Goal: Task Accomplishment & Management: Use online tool/utility

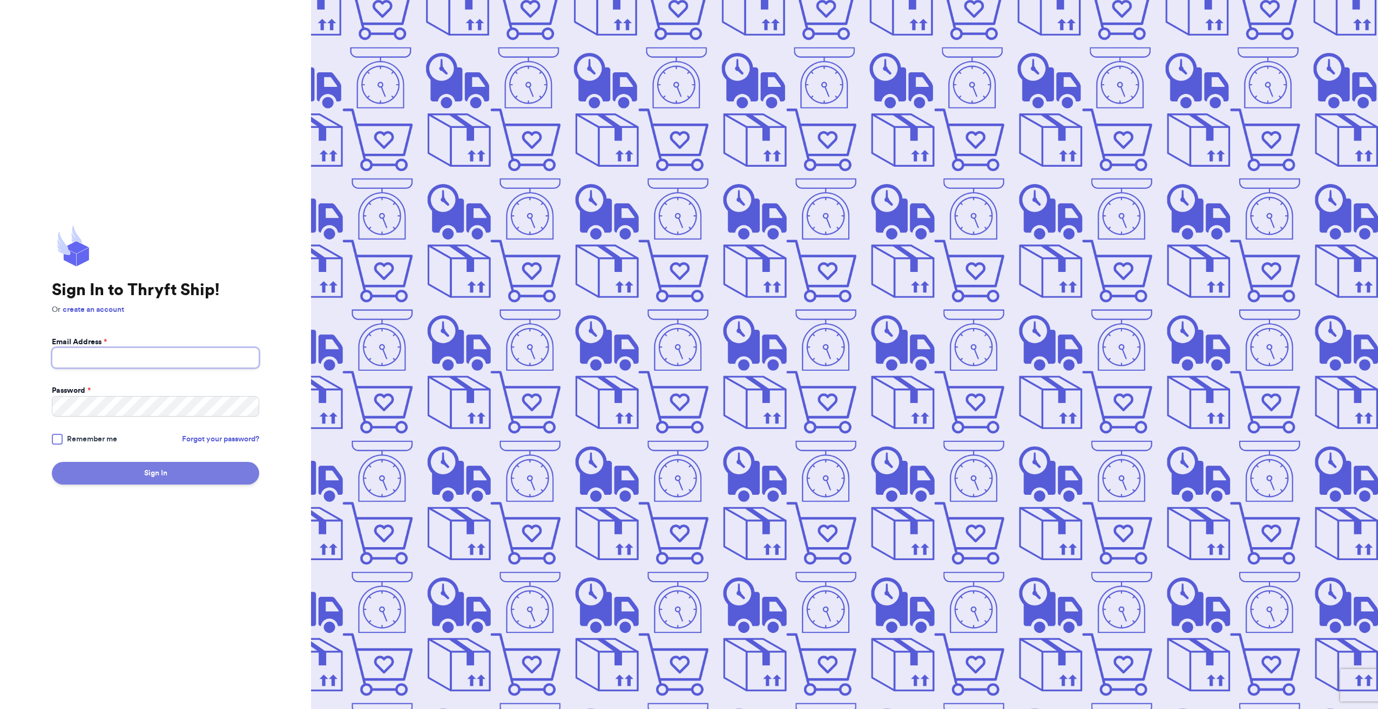
type input "[EMAIL_ADDRESS][DOMAIN_NAME]"
click at [151, 471] on button "Sign In" at bounding box center [155, 473] width 207 height 23
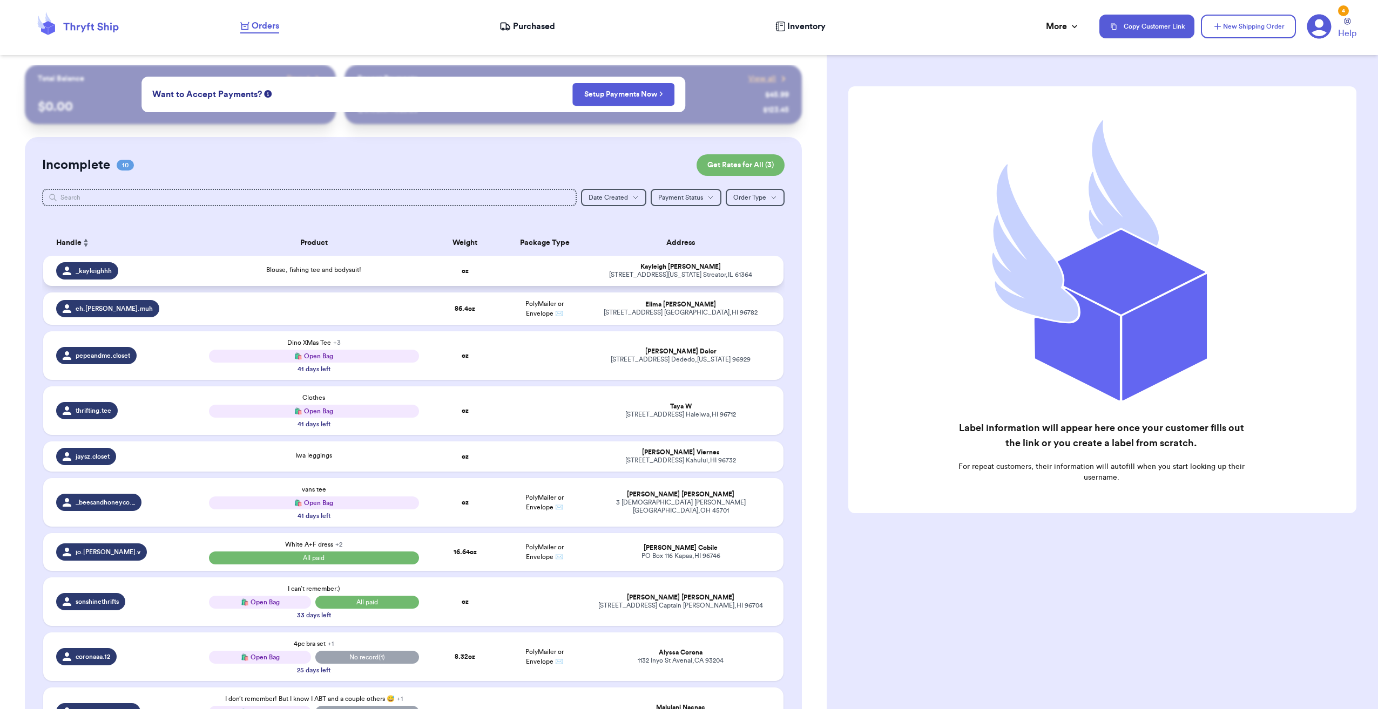
click at [223, 271] on div "Blouse, fishing tee and bodysuit!" at bounding box center [314, 271] width 210 height 12
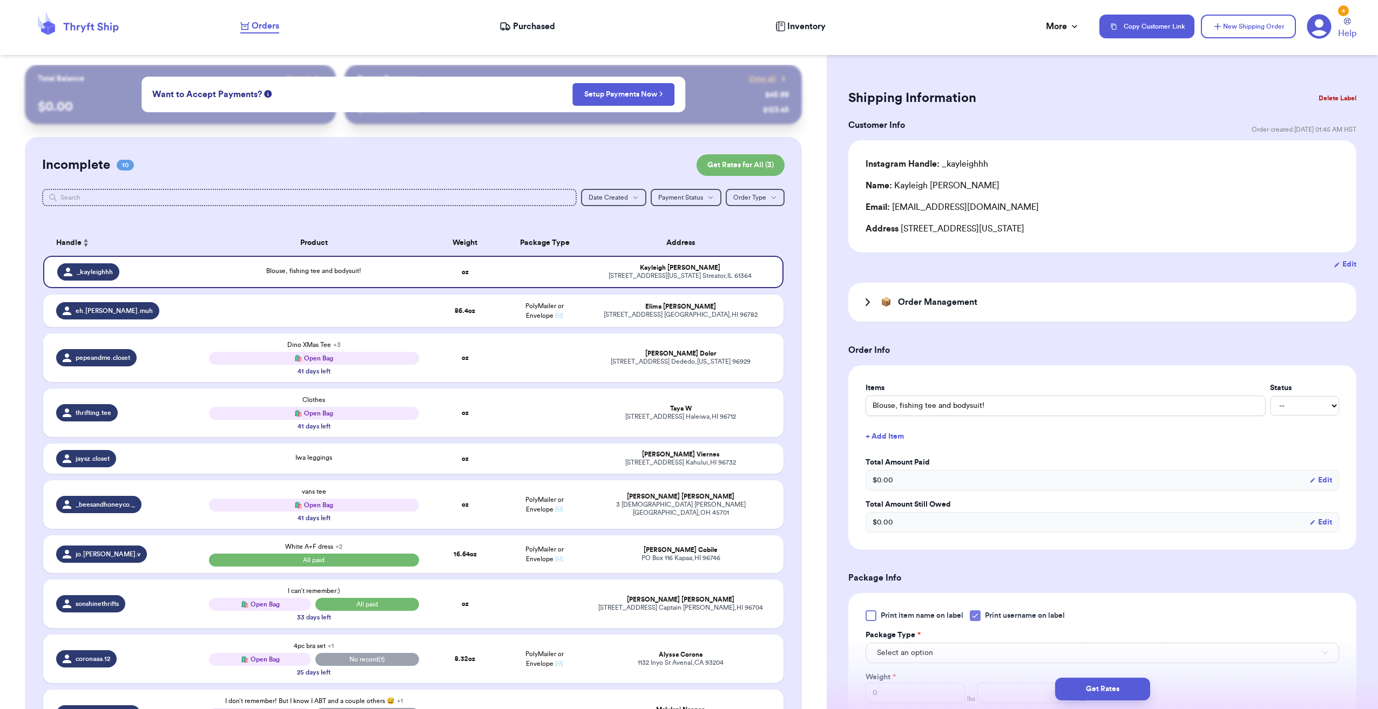
click at [957, 308] on h3 "Order Management" at bounding box center [937, 302] width 79 height 13
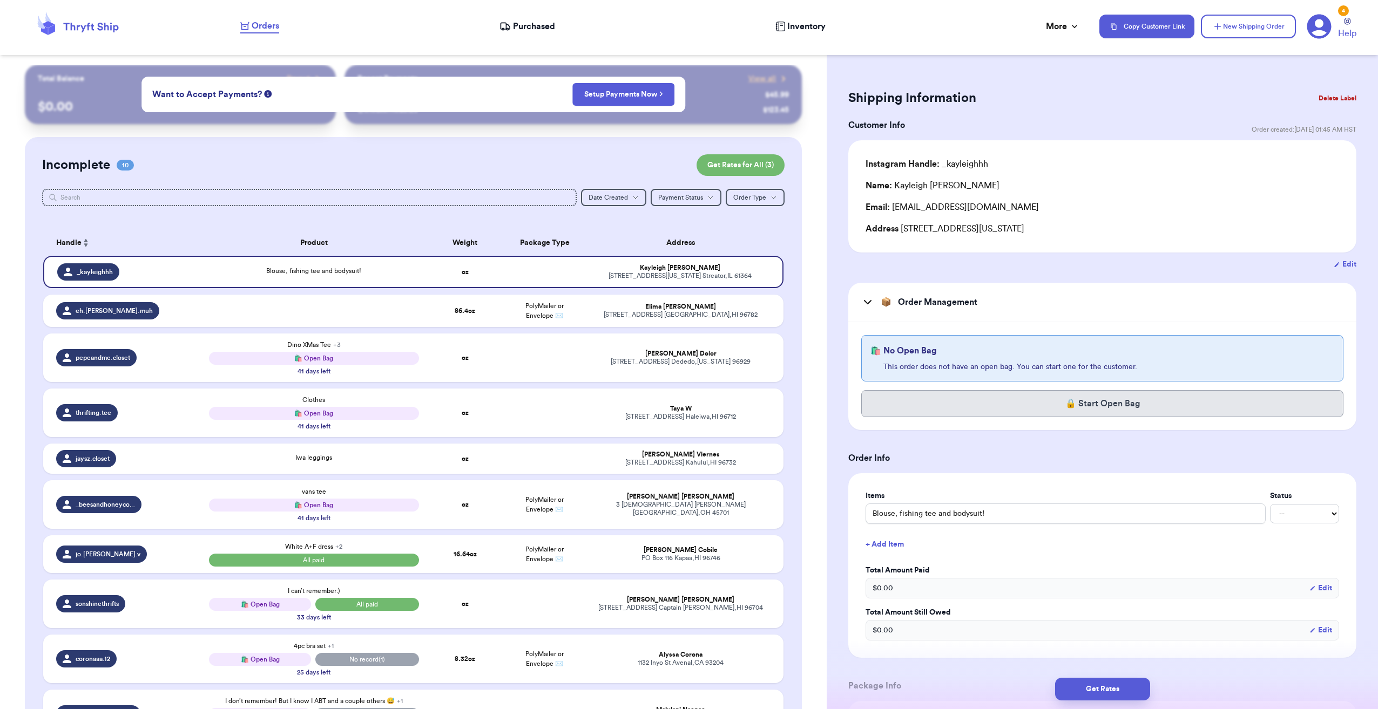
click at [1101, 405] on button "🔒 Start Open Bag" at bounding box center [1102, 403] width 482 height 27
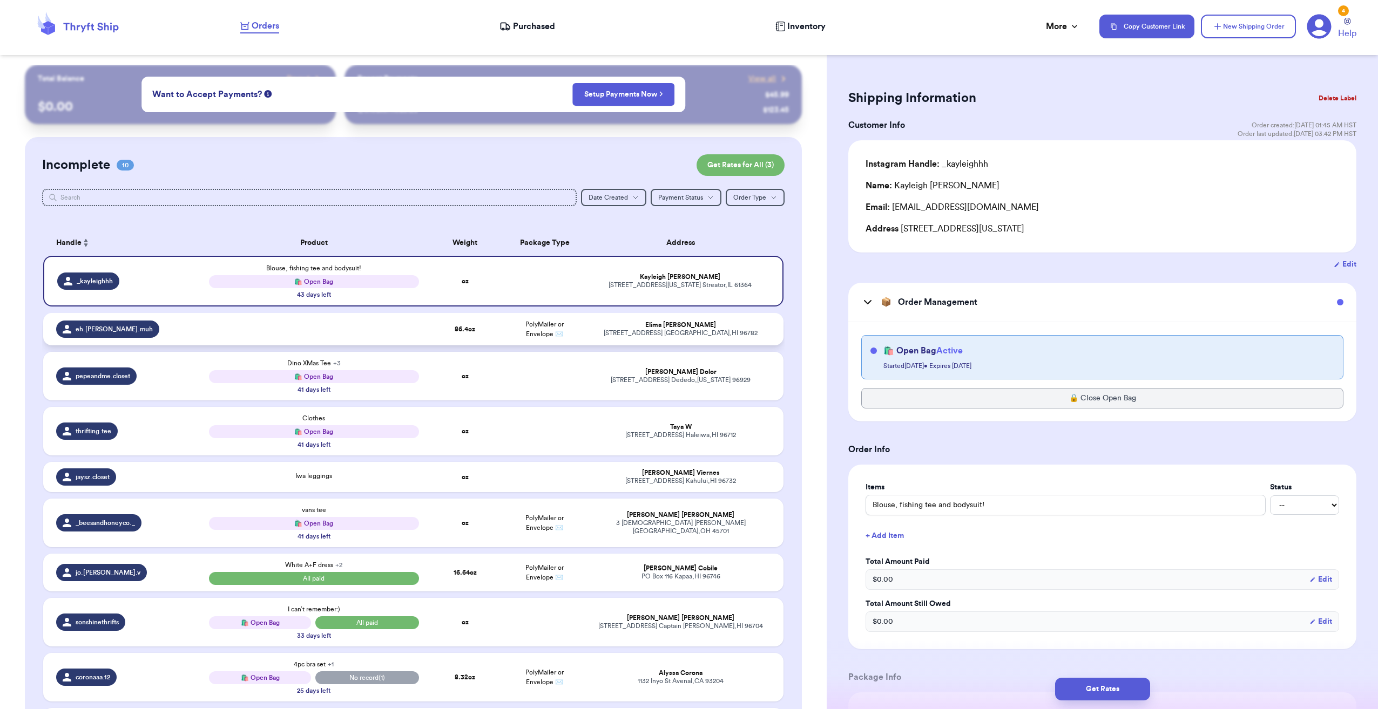
click at [384, 334] on td at bounding box center [313, 329] width 223 height 32
type input "5"
type input "6.400000000000006"
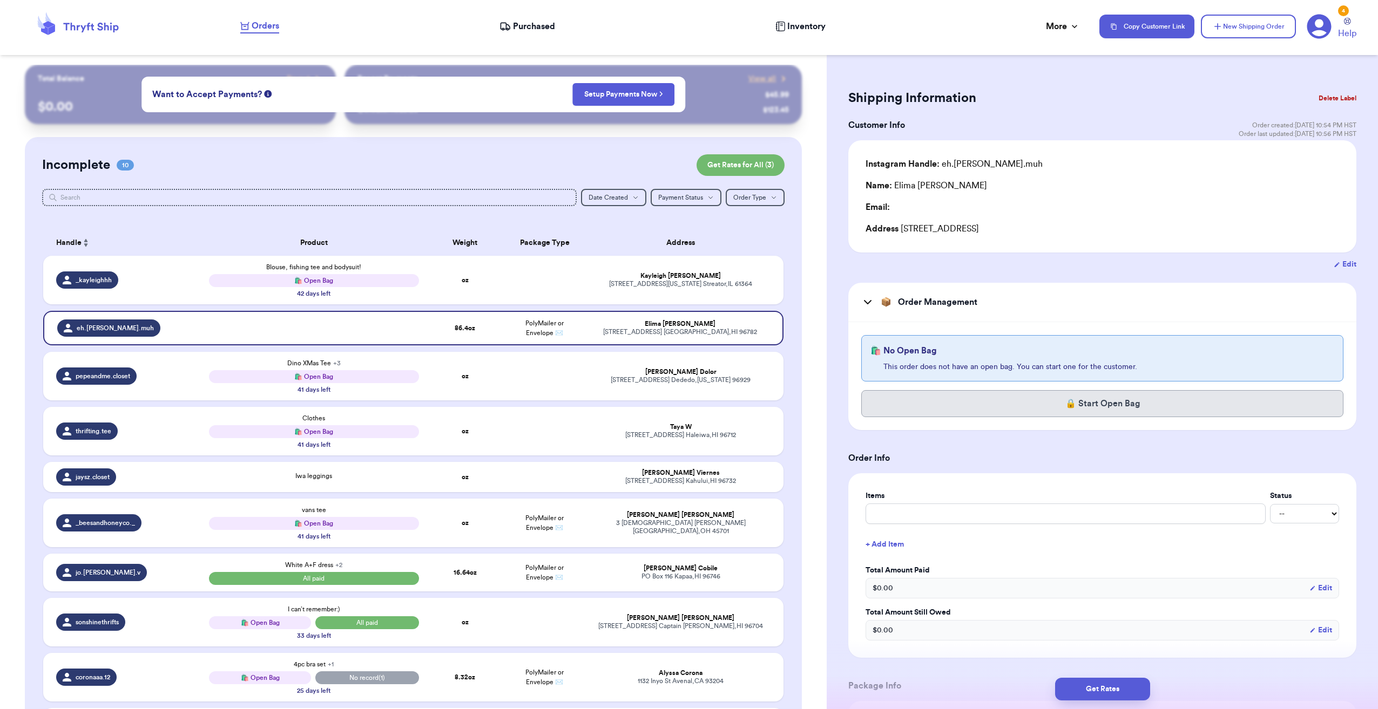
click at [1073, 402] on button "🔒 Start Open Bag" at bounding box center [1102, 403] width 482 height 27
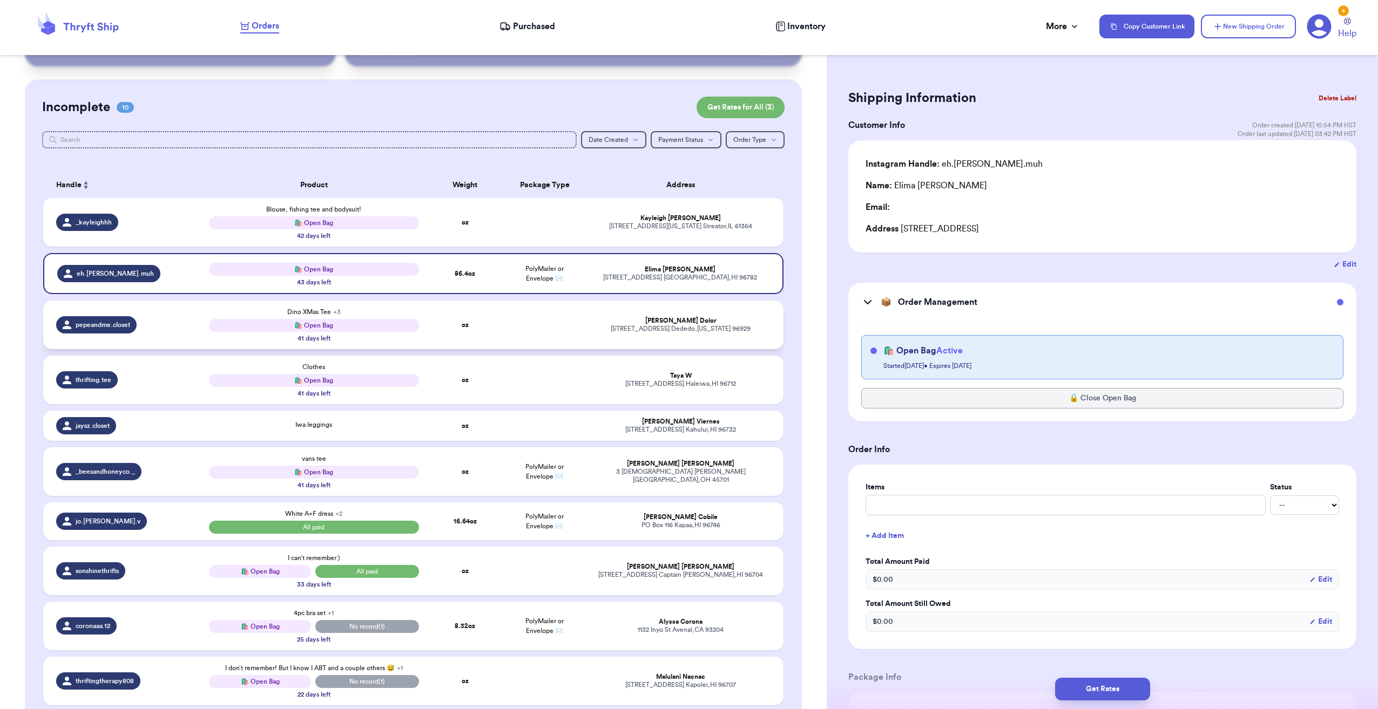
scroll to position [162, 0]
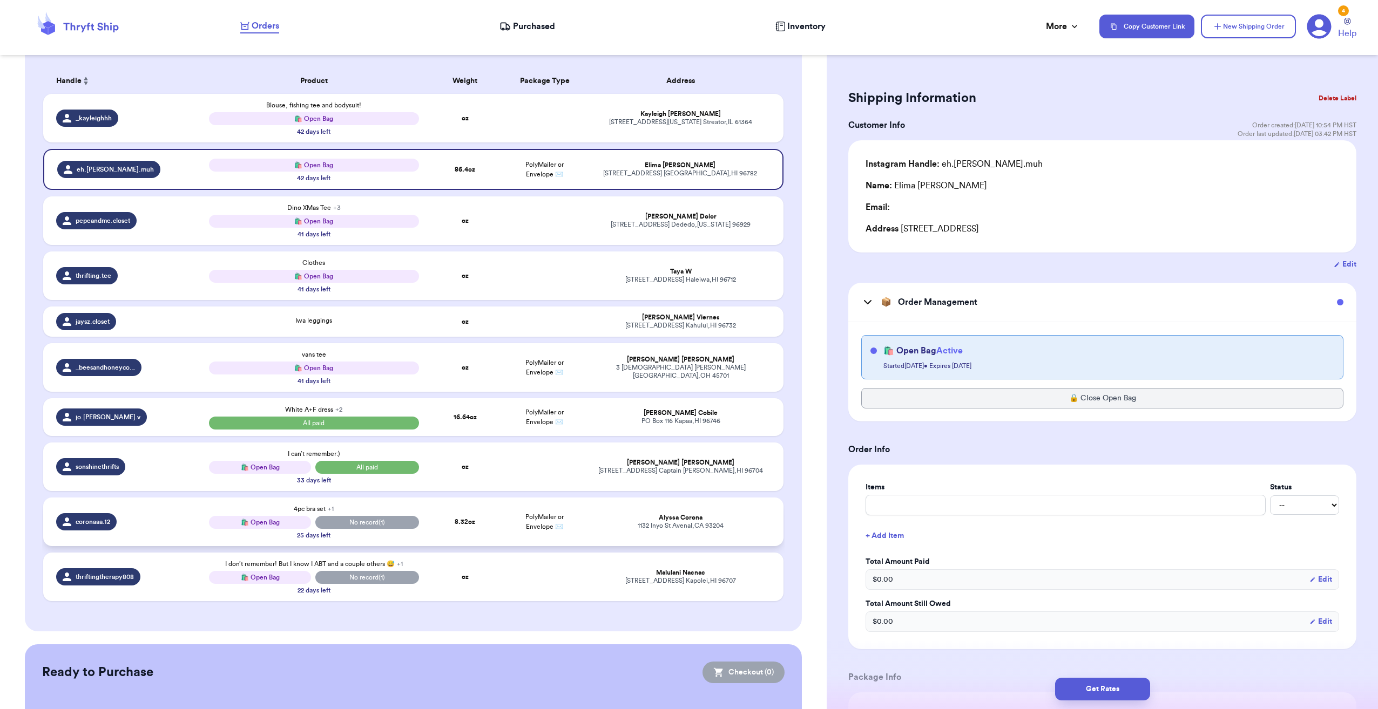
click at [362, 521] on span "No record (1)" at bounding box center [366, 522] width 103 height 13
type input "4pc bra set"
select select "paid"
type input "0"
type input "8.32"
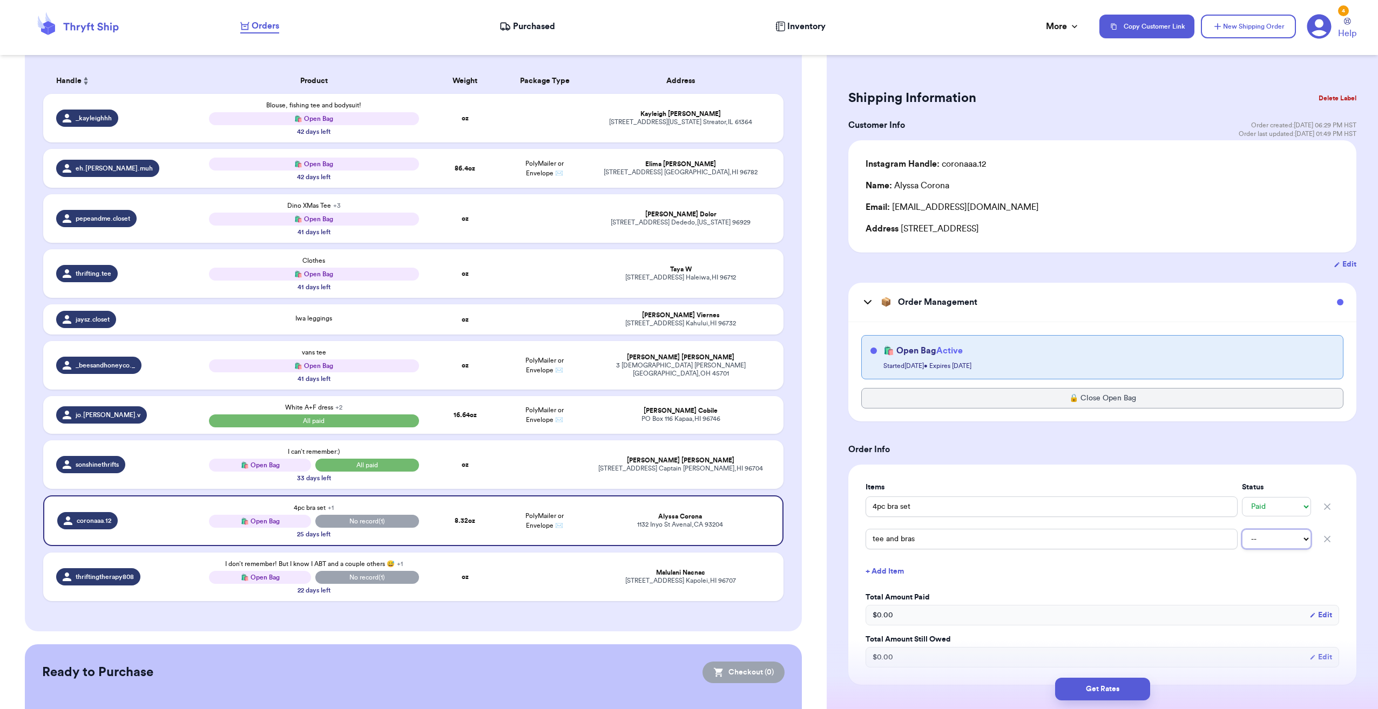
click at [1271, 537] on select "-- Paid Owes" at bounding box center [1276, 539] width 69 height 19
select select "paid"
click at [1242, 530] on select "-- Paid Owes" at bounding box center [1276, 539] width 69 height 19
click at [402, 582] on span "No record (1)" at bounding box center [366, 577] width 103 height 13
type input "I don’t remember! But I know I ABT and a couple others 😅"
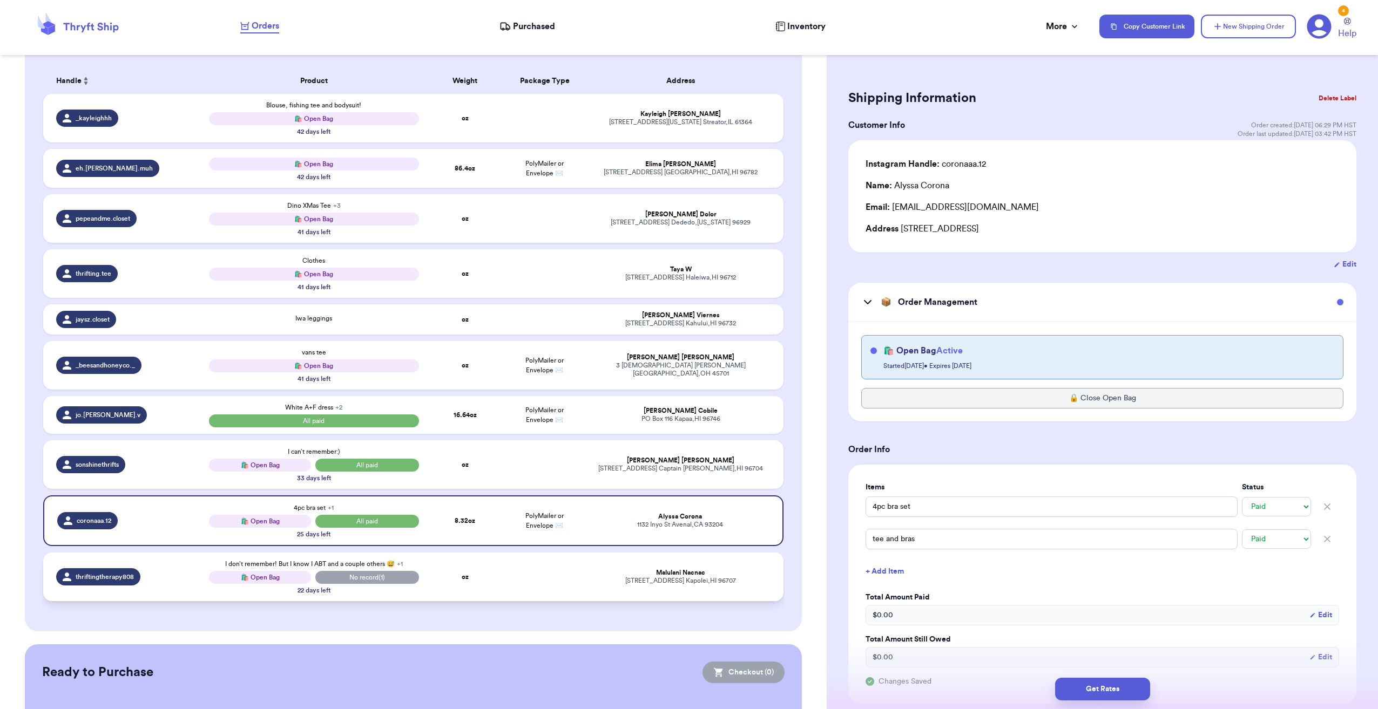
type input "large top/medium bottoms (purple) bikini"
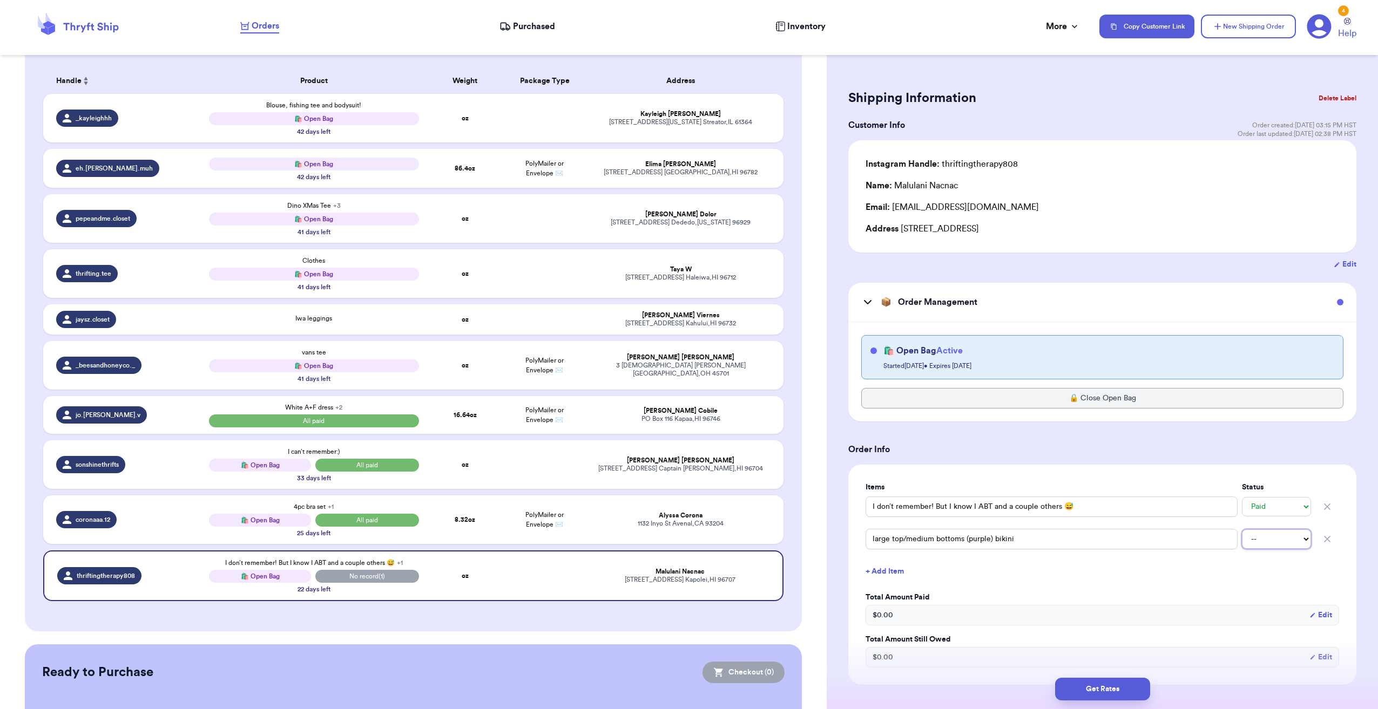
drag, startPoint x: 1259, startPoint y: 537, endPoint x: 1258, endPoint y: 548, distance: 11.5
click at [1259, 537] on select "-- Paid Owes" at bounding box center [1276, 539] width 69 height 19
select select "paid"
click at [1242, 530] on select "-- Paid Owes" at bounding box center [1276, 539] width 69 height 19
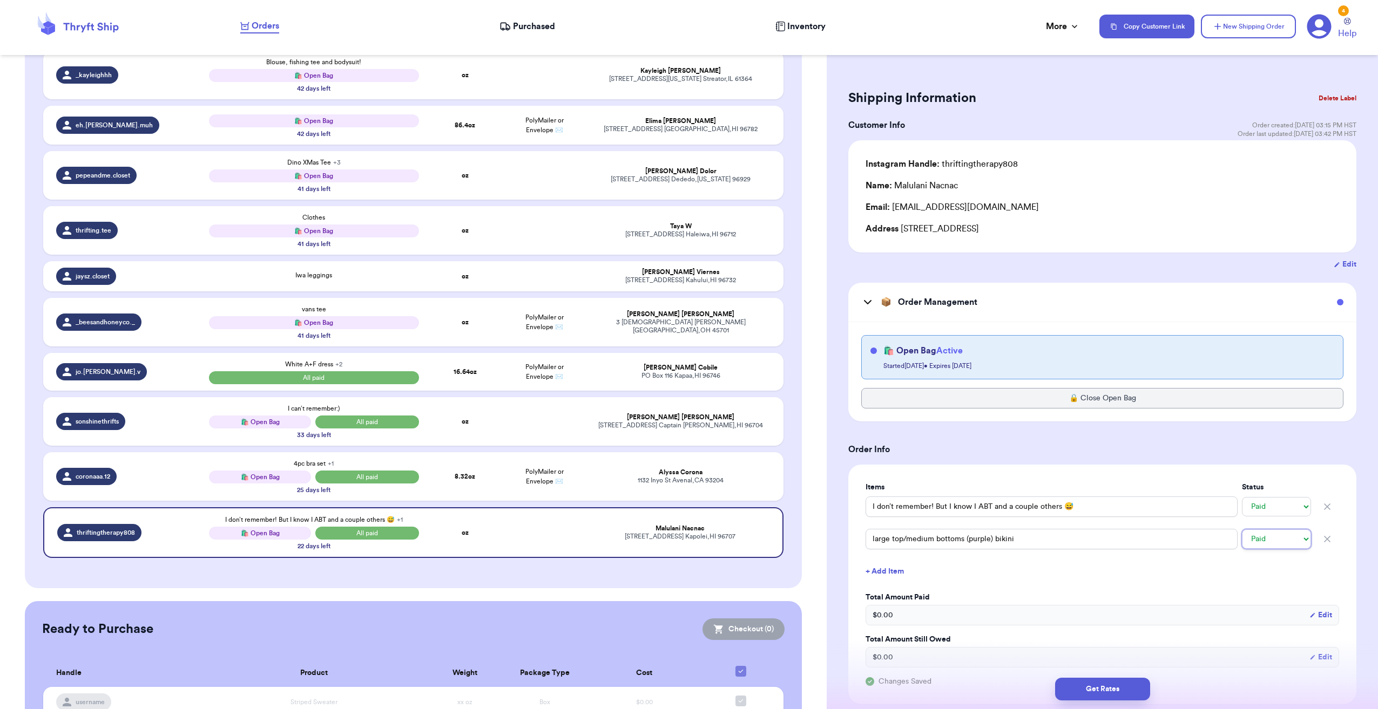
scroll to position [256, 0]
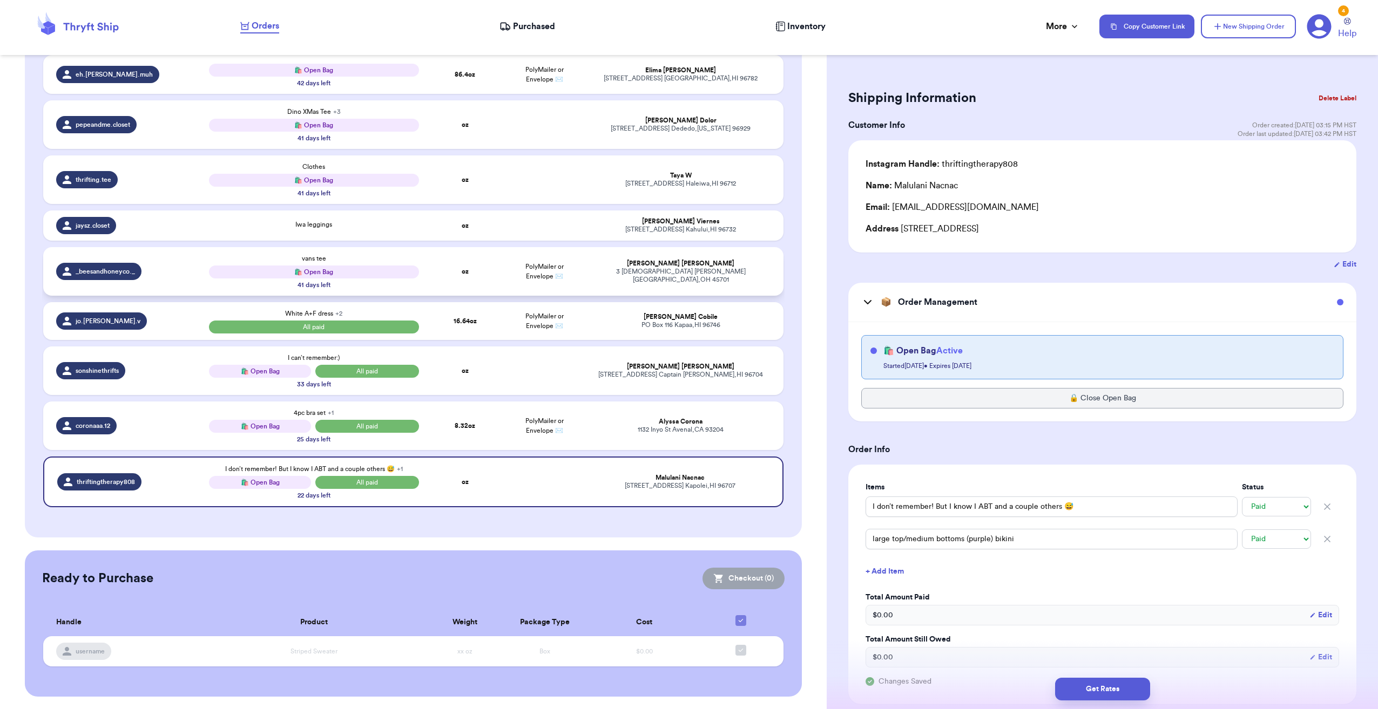
click at [452, 272] on td "oz" at bounding box center [464, 271] width 79 height 49
type input "vans tee"
select select "unknown"
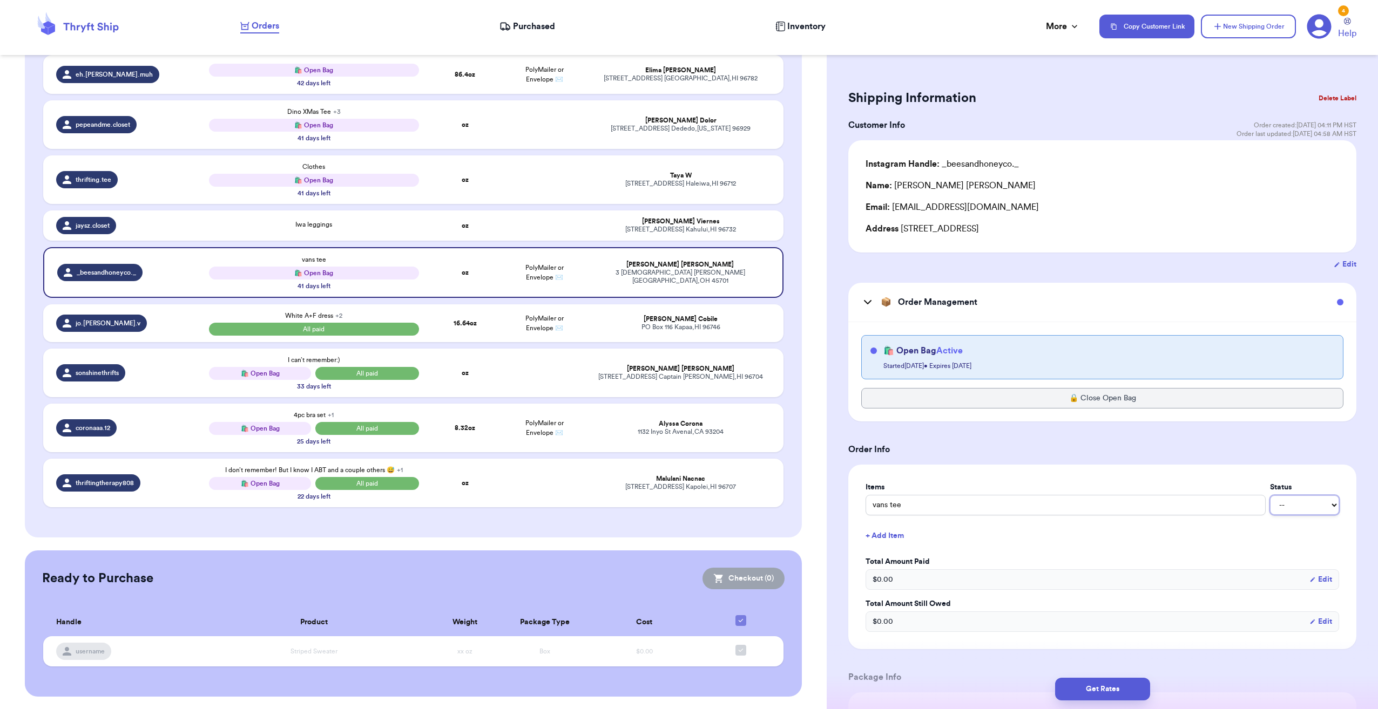
click at [1294, 504] on select "-- Paid Owes" at bounding box center [1304, 505] width 69 height 19
select select "paid"
click at [1270, 496] on select "-- Paid Owes" at bounding box center [1304, 505] width 69 height 19
click at [425, 222] on td "oz" at bounding box center [464, 226] width 79 height 30
type input "Iwa leggings"
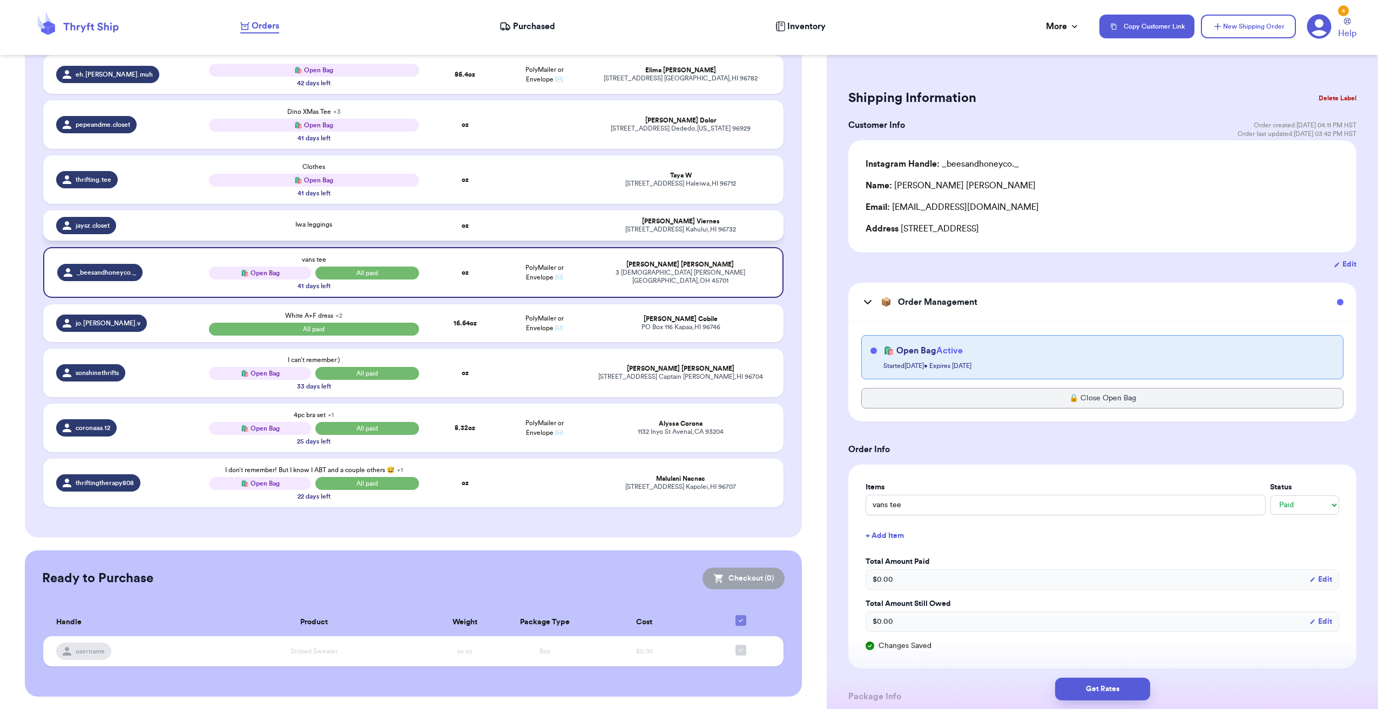
select select "unknown"
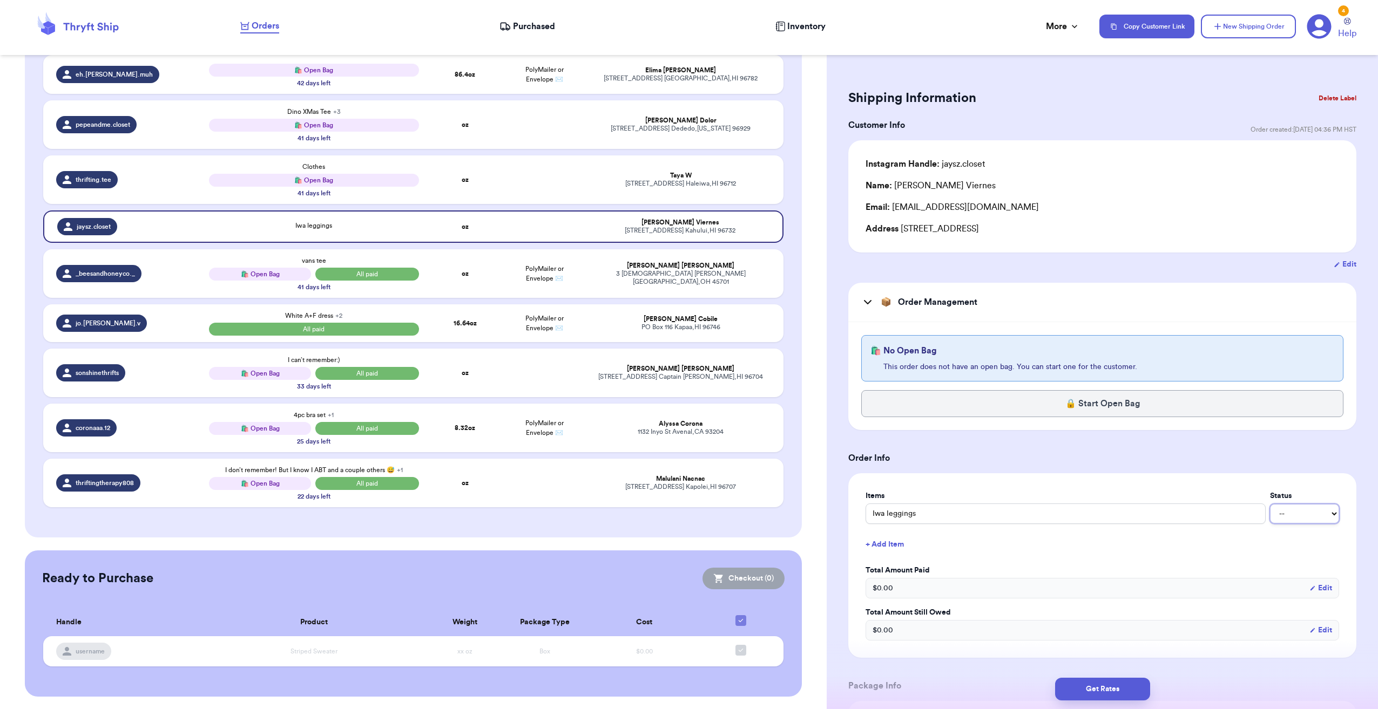
click at [1299, 519] on select "-- Paid Owes" at bounding box center [1304, 513] width 69 height 19
select select "paid"
click at [1270, 504] on select "-- Paid Owes" at bounding box center [1304, 513] width 69 height 19
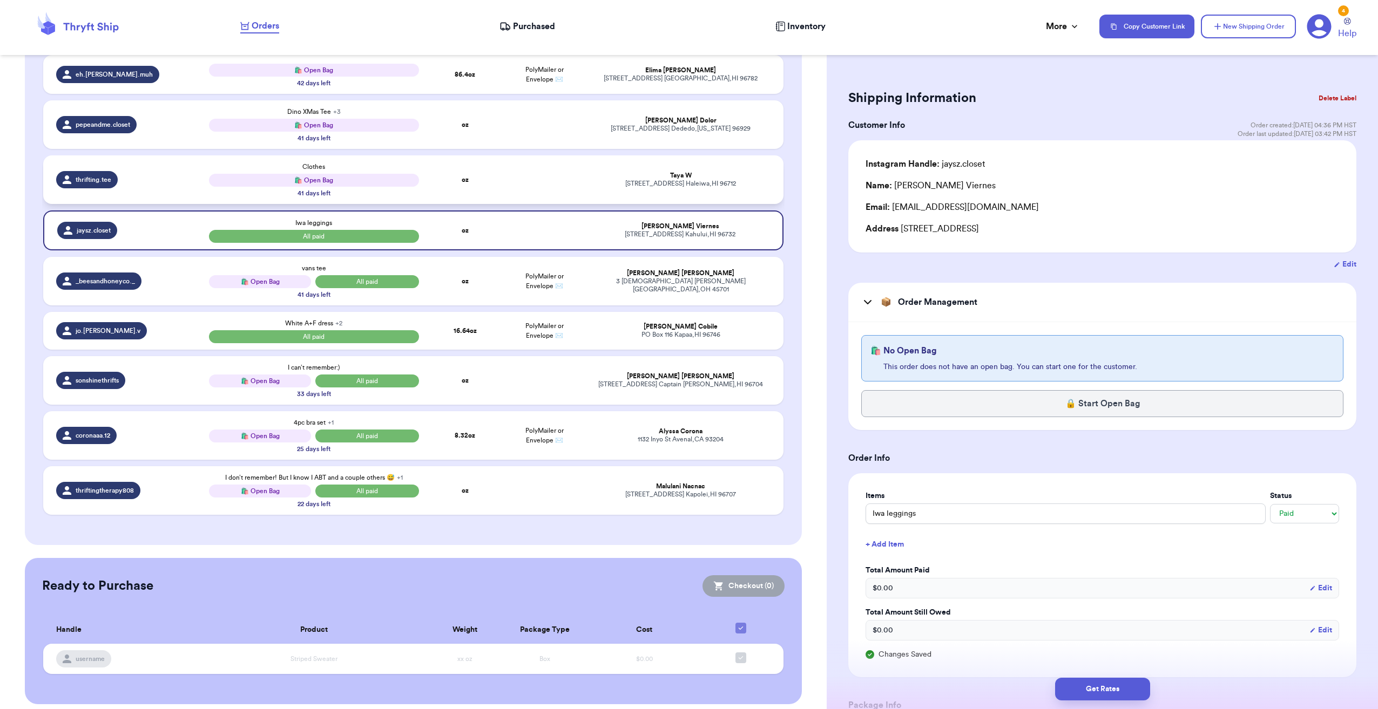
click at [527, 177] on td at bounding box center [544, 179] width 79 height 49
type input "Clothes"
select select "unknown"
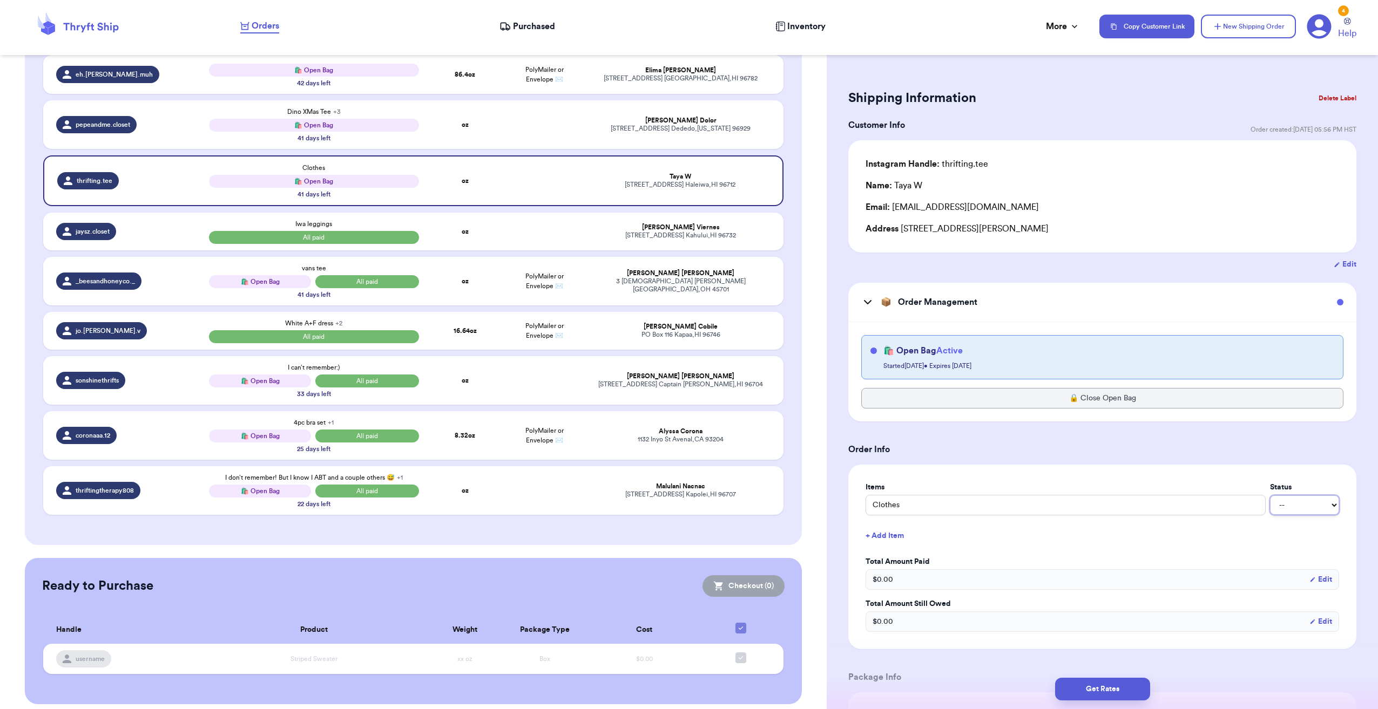
drag, startPoint x: 1289, startPoint y: 502, endPoint x: 1282, endPoint y: 509, distance: 10.7
click at [1289, 502] on select "-- Paid Owes" at bounding box center [1304, 505] width 69 height 19
select select "paid"
click at [1270, 496] on select "-- Paid Owes" at bounding box center [1304, 505] width 69 height 19
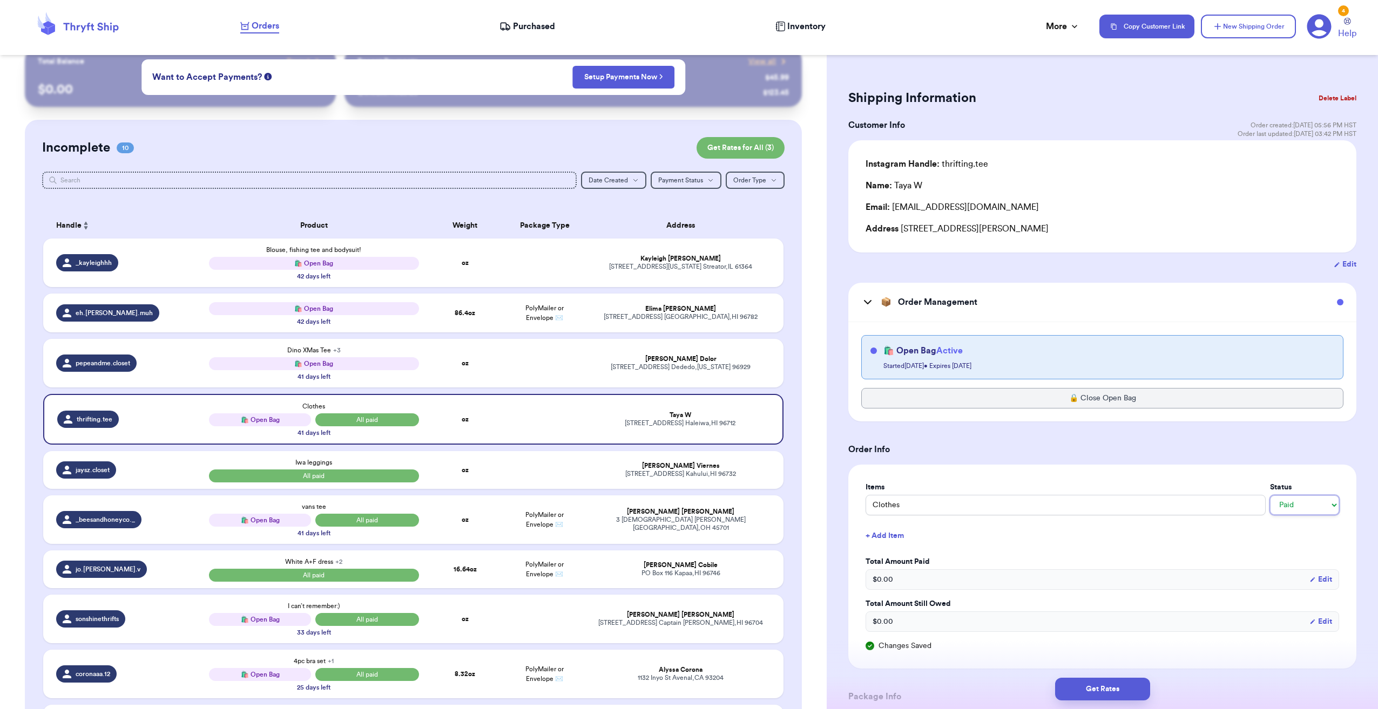
scroll to position [0, 0]
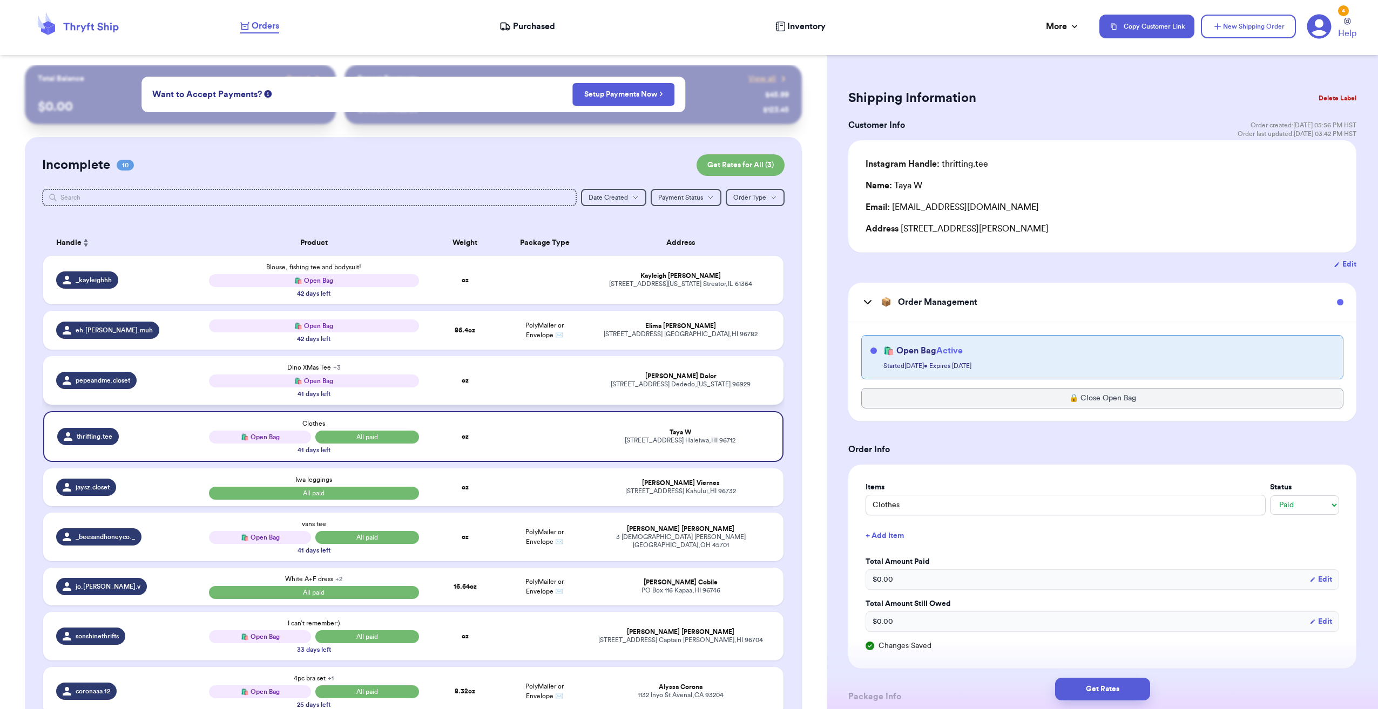
click at [529, 397] on td at bounding box center [544, 380] width 79 height 49
type input "Dino XMas Tee"
select select "unknown"
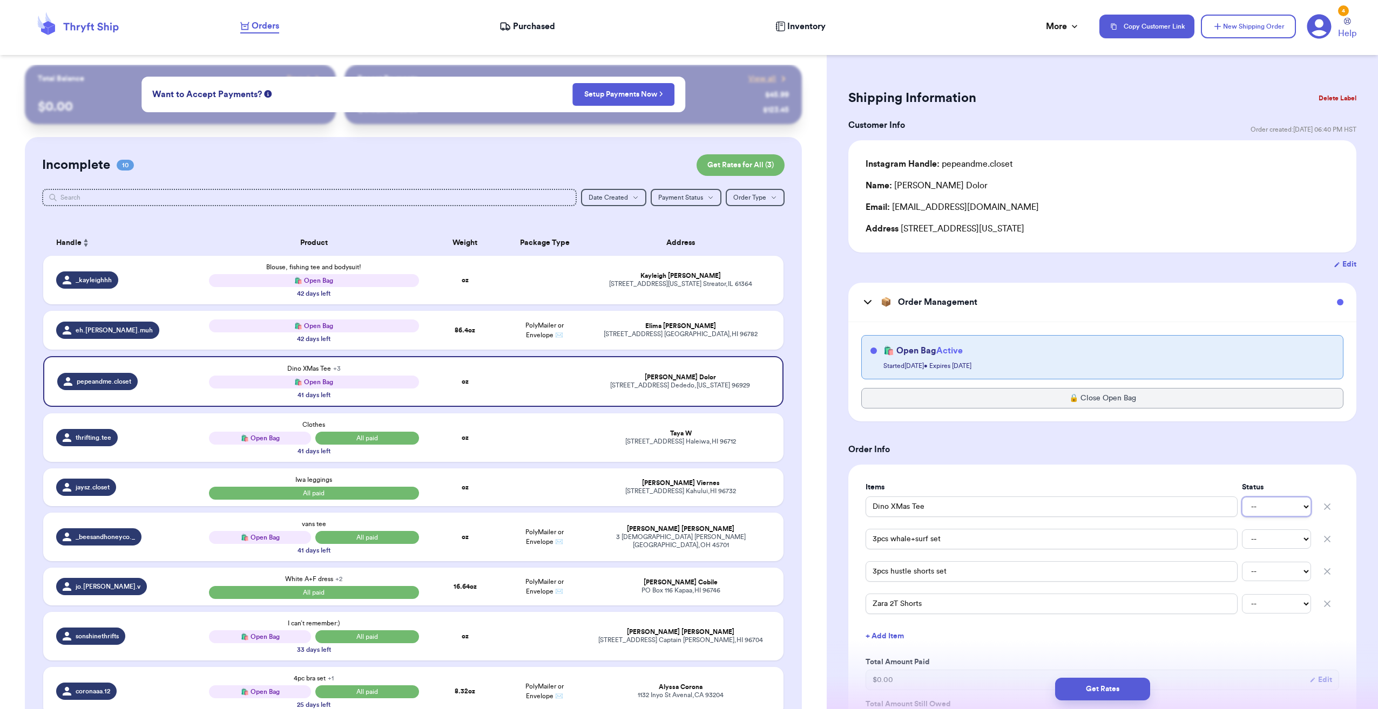
drag, startPoint x: 1251, startPoint y: 505, endPoint x: 1257, endPoint y: 515, distance: 11.4
click at [1251, 505] on select "-- Paid Owes" at bounding box center [1276, 506] width 69 height 19
select select "paid"
click at [1242, 497] on select "-- Paid Owes" at bounding box center [1276, 506] width 69 height 19
click at [1276, 537] on select "-- Paid Owes" at bounding box center [1276, 539] width 69 height 19
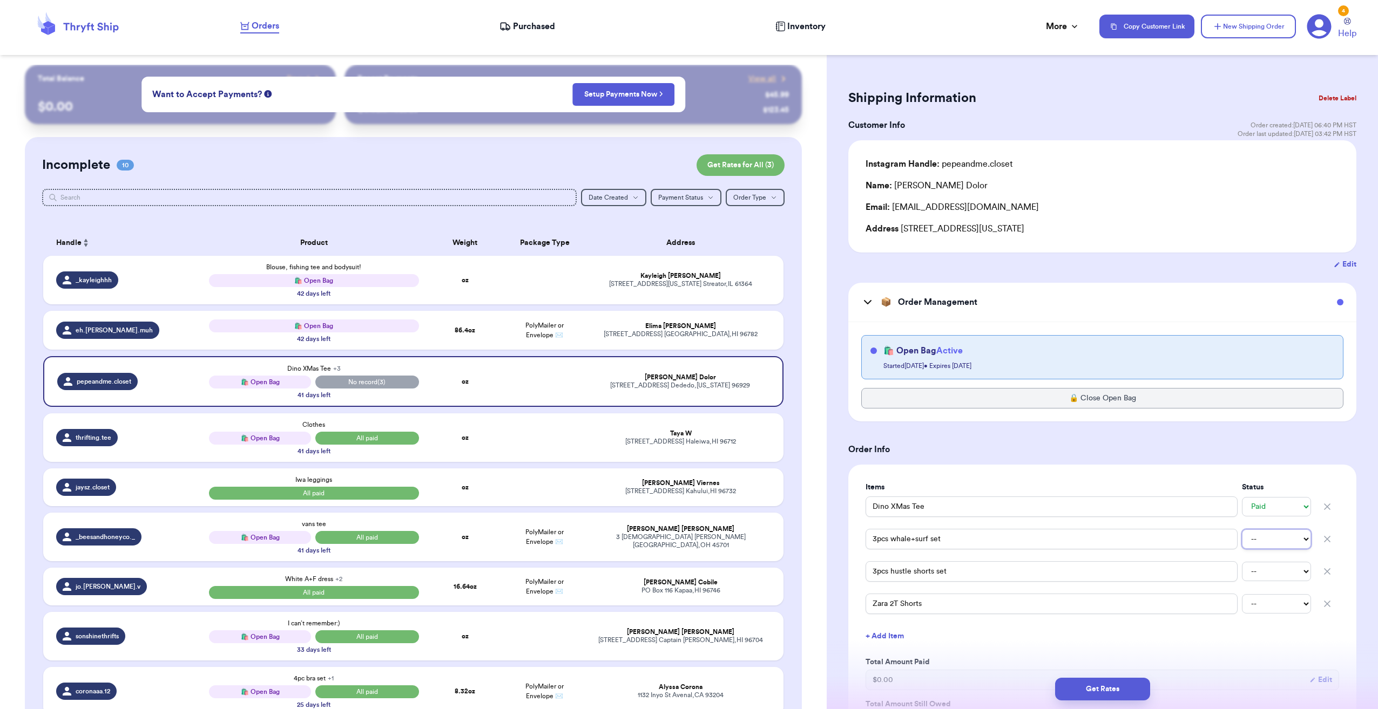
select select "paid"
click at [1242, 530] on select "-- Paid Owes" at bounding box center [1276, 539] width 69 height 19
click at [1265, 561] on div "3pcs hustle shorts set -- Paid Owes" at bounding box center [1101, 572] width 473 height 24
drag, startPoint x: 1266, startPoint y: 571, endPoint x: 1255, endPoint y: 580, distance: 14.7
click at [1266, 571] on select "-- Paid Owes" at bounding box center [1276, 571] width 69 height 19
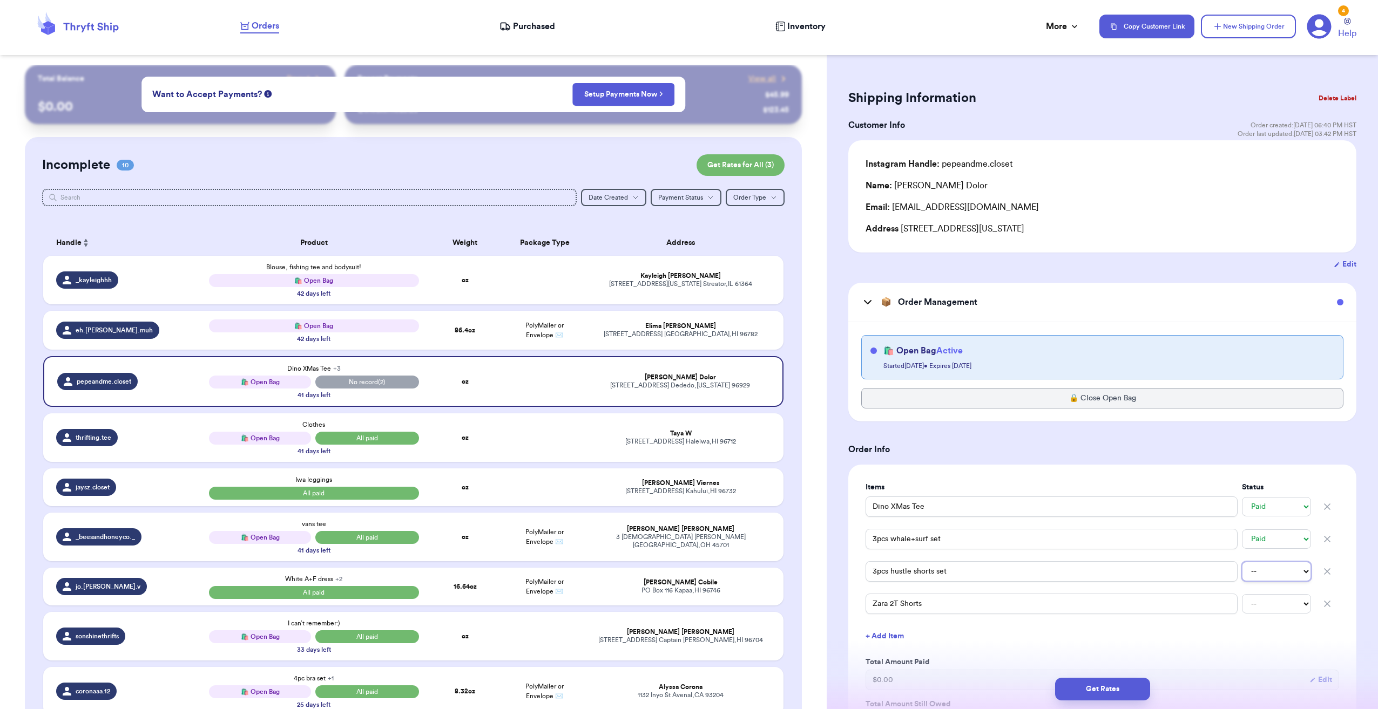
click at [1242, 562] on select "-- Paid Owes" at bounding box center [1276, 571] width 69 height 19
click at [1251, 571] on select "-- Paid Owes" at bounding box center [1276, 571] width 69 height 19
select select "paid"
click at [1242, 562] on select "-- Paid Owes" at bounding box center [1276, 571] width 69 height 19
click at [1255, 611] on select "-- Paid Owes" at bounding box center [1276, 603] width 69 height 19
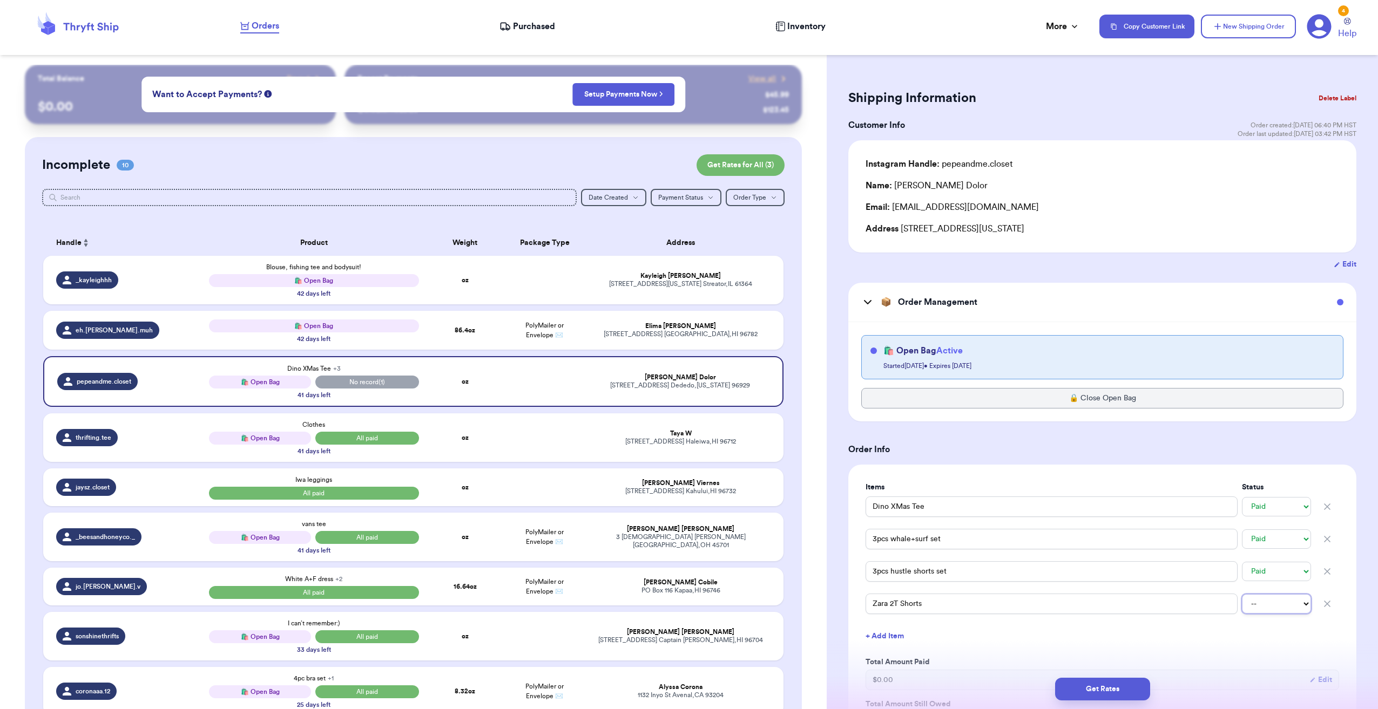
select select "paid"
click at [1242, 594] on select "-- Paid Owes" at bounding box center [1276, 603] width 69 height 19
click at [466, 331] on strong "86.4 oz" at bounding box center [465, 330] width 21 height 6
select select "unknown"
type input "5"
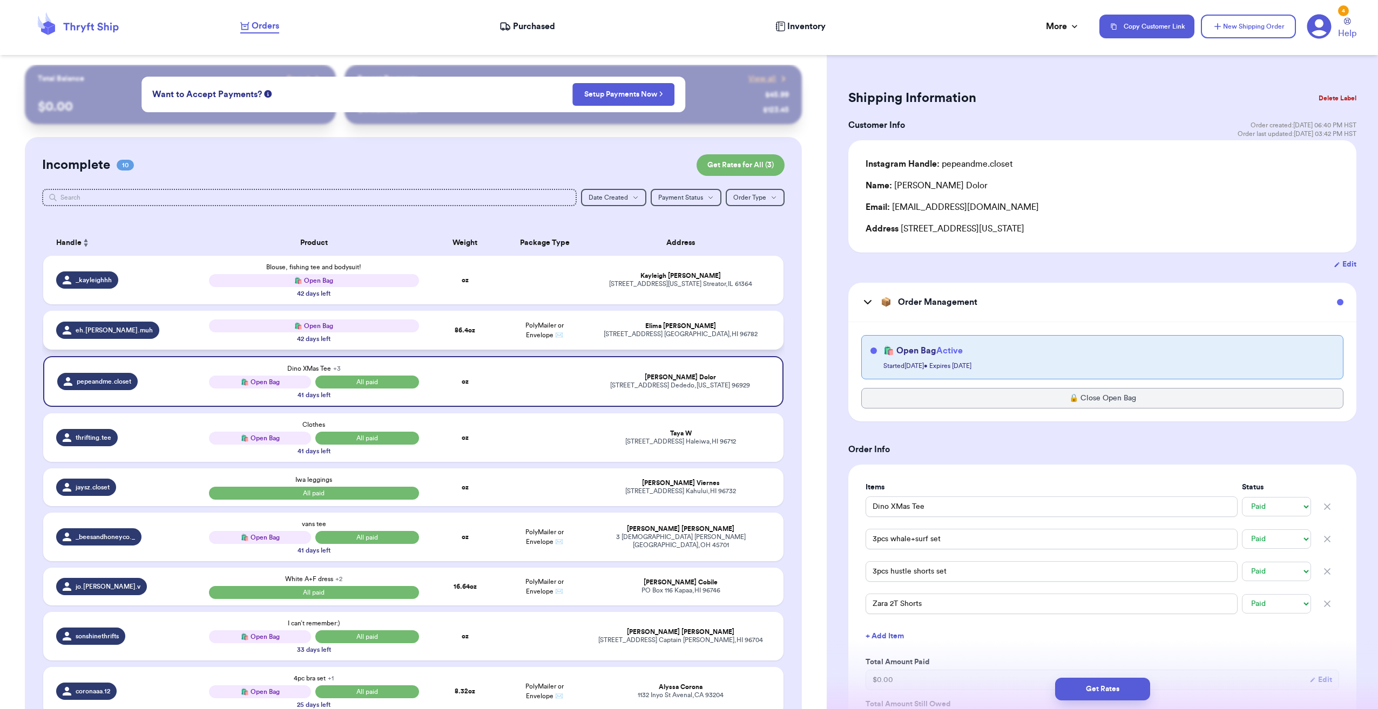
type input "6.400000000000006"
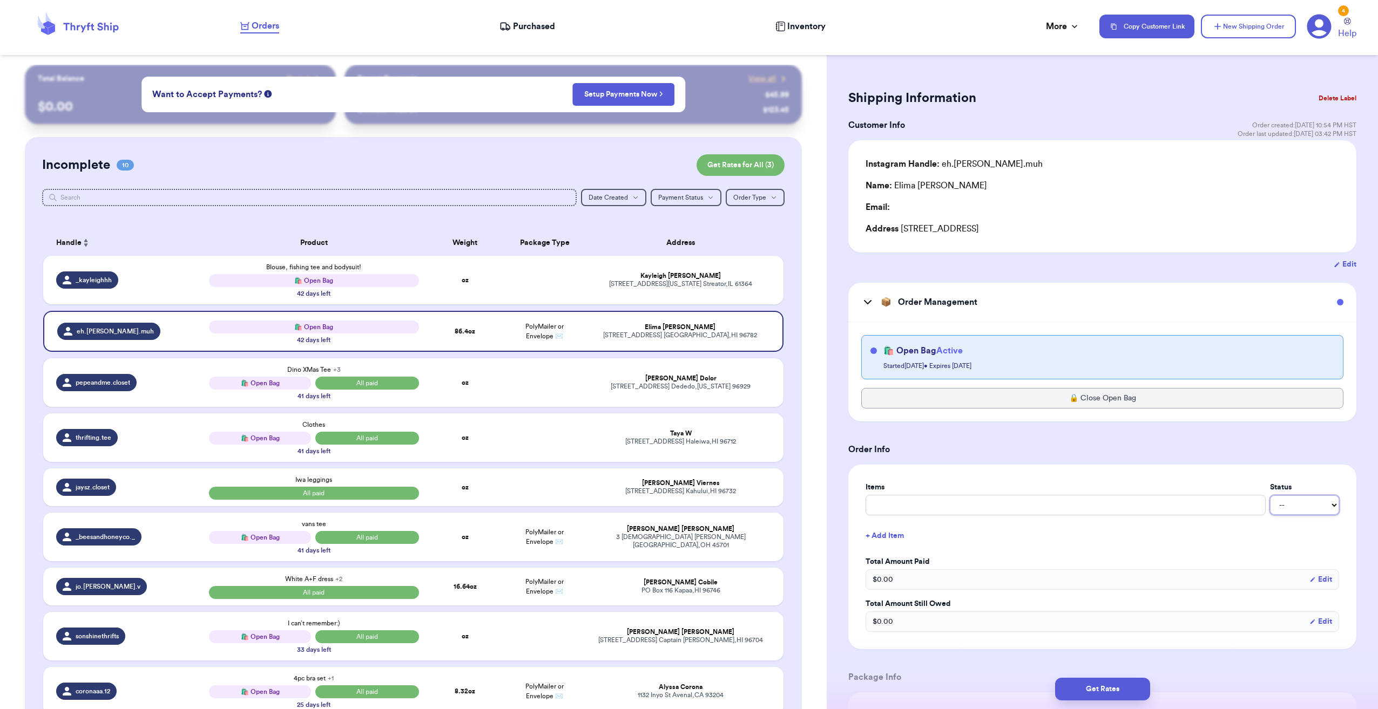
drag, startPoint x: 1286, startPoint y: 505, endPoint x: 1283, endPoint y: 512, distance: 7.5
click at [1286, 505] on select "-- Paid Owes" at bounding box center [1304, 505] width 69 height 19
select select "paid"
click at [1270, 496] on select "-- Paid Owes" at bounding box center [1304, 505] width 69 height 19
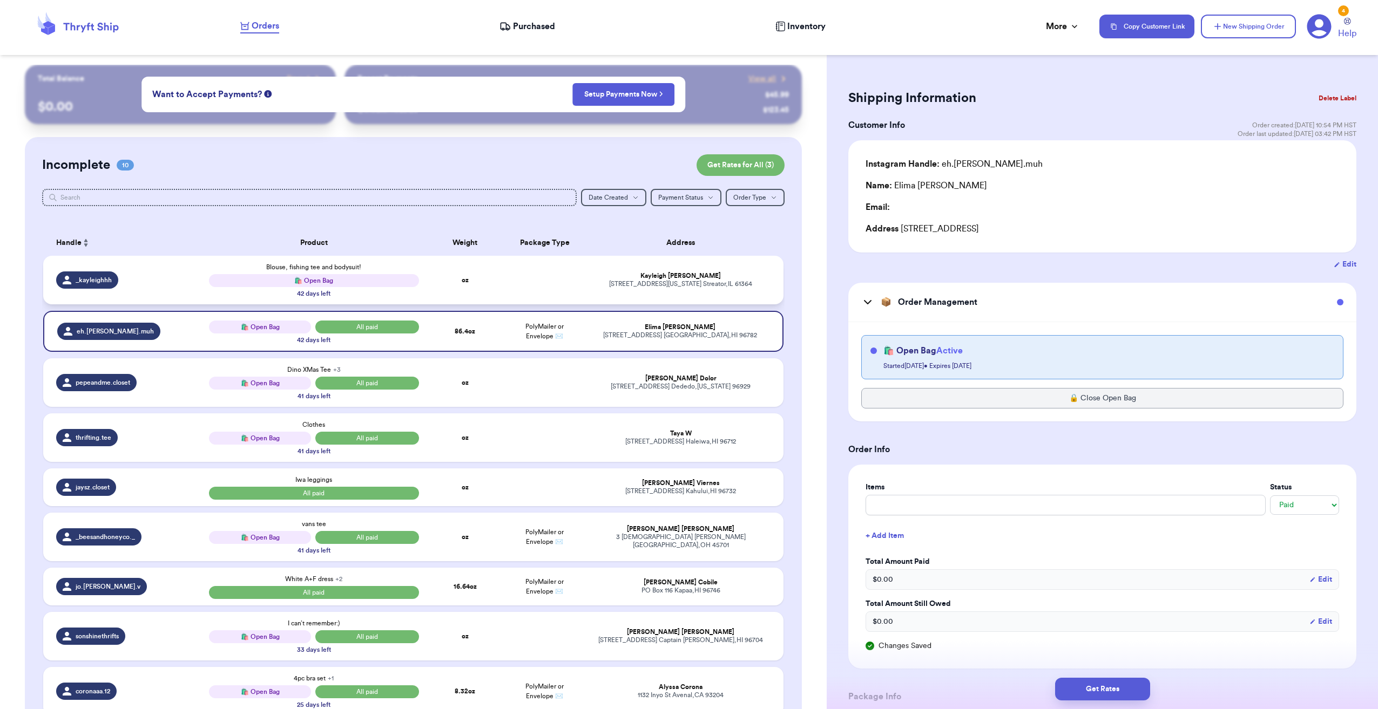
click at [532, 289] on td at bounding box center [544, 280] width 79 height 49
type input "Blouse, fishing tee and bodysuit!"
select select "unknown"
type input "0"
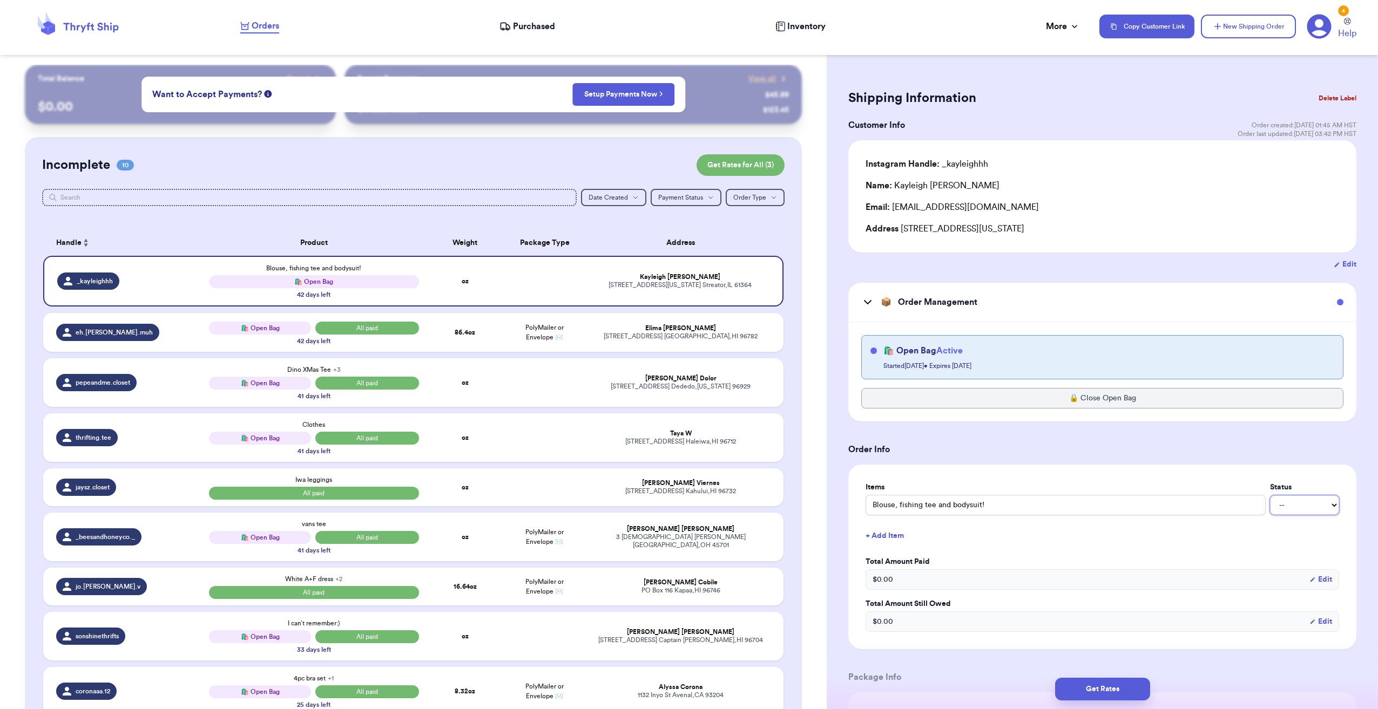
drag, startPoint x: 1283, startPoint y: 509, endPoint x: 1280, endPoint y: 514, distance: 6.3
click at [1283, 509] on select "-- Paid Owes" at bounding box center [1304, 505] width 69 height 19
select select "paid"
click at [1270, 496] on select "-- Paid Owes" at bounding box center [1304, 505] width 69 height 19
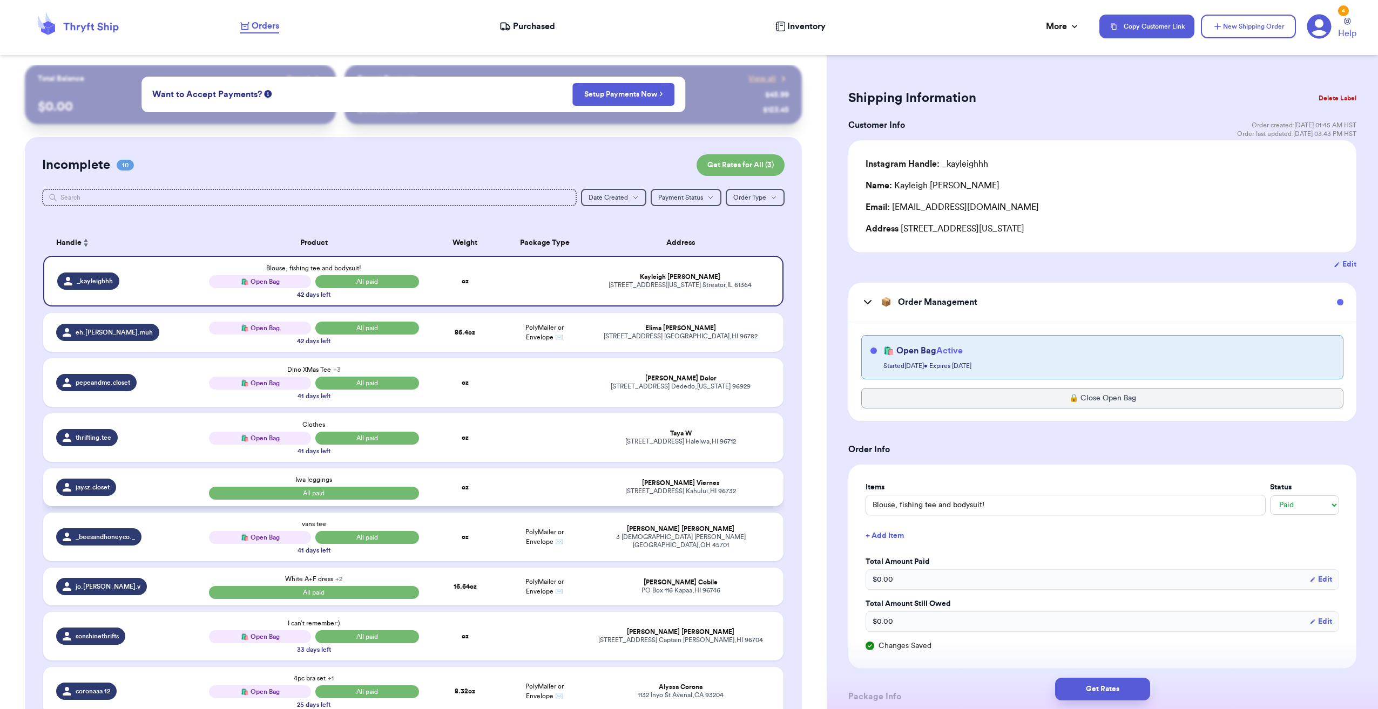
click at [521, 482] on td at bounding box center [544, 488] width 79 height 38
type input "Iwa leggings"
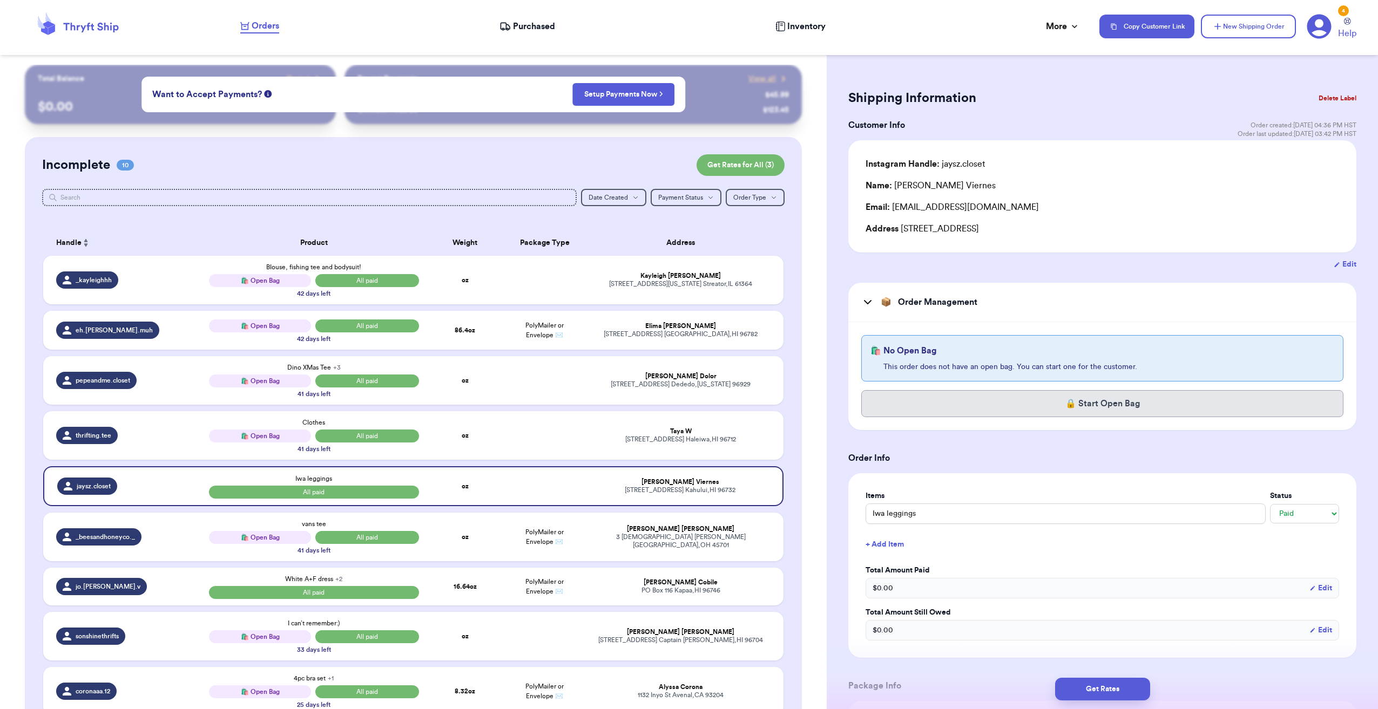
click at [1042, 403] on button "🔒 Start Open Bag" at bounding box center [1102, 403] width 482 height 27
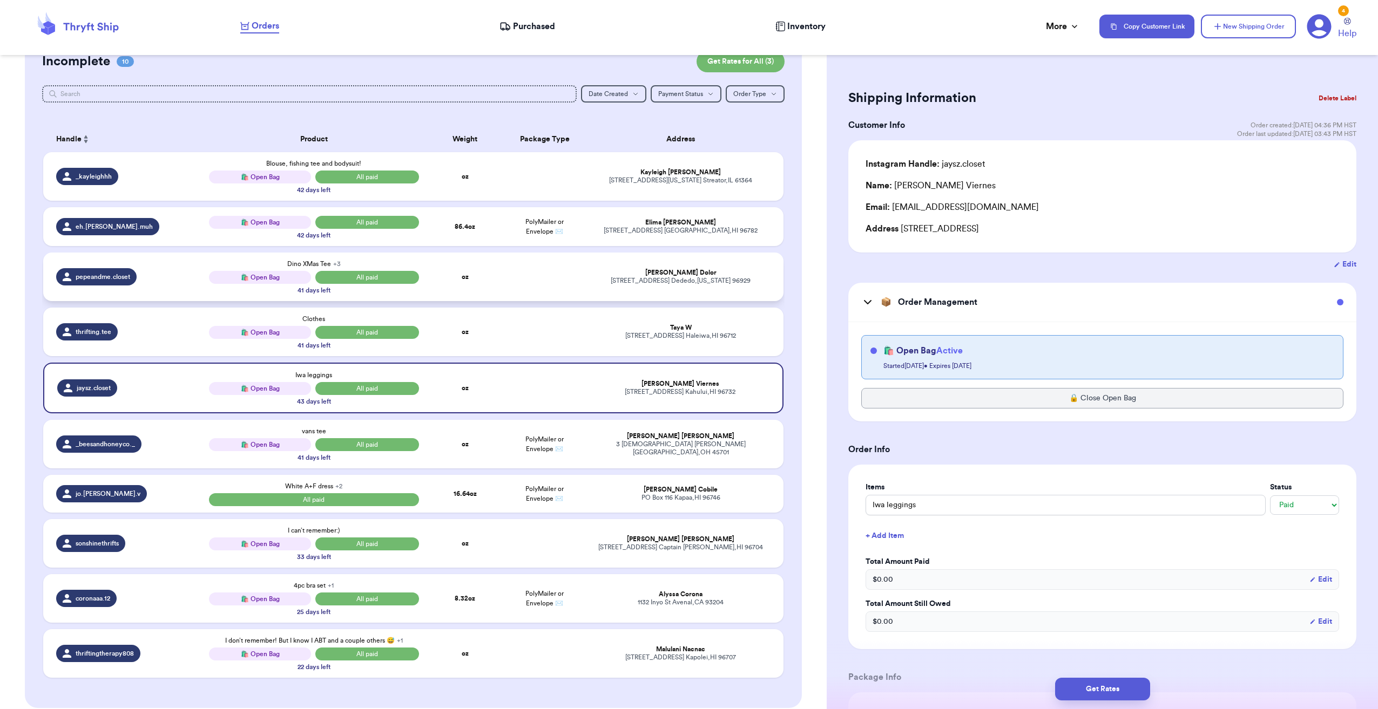
scroll to position [108, 0]
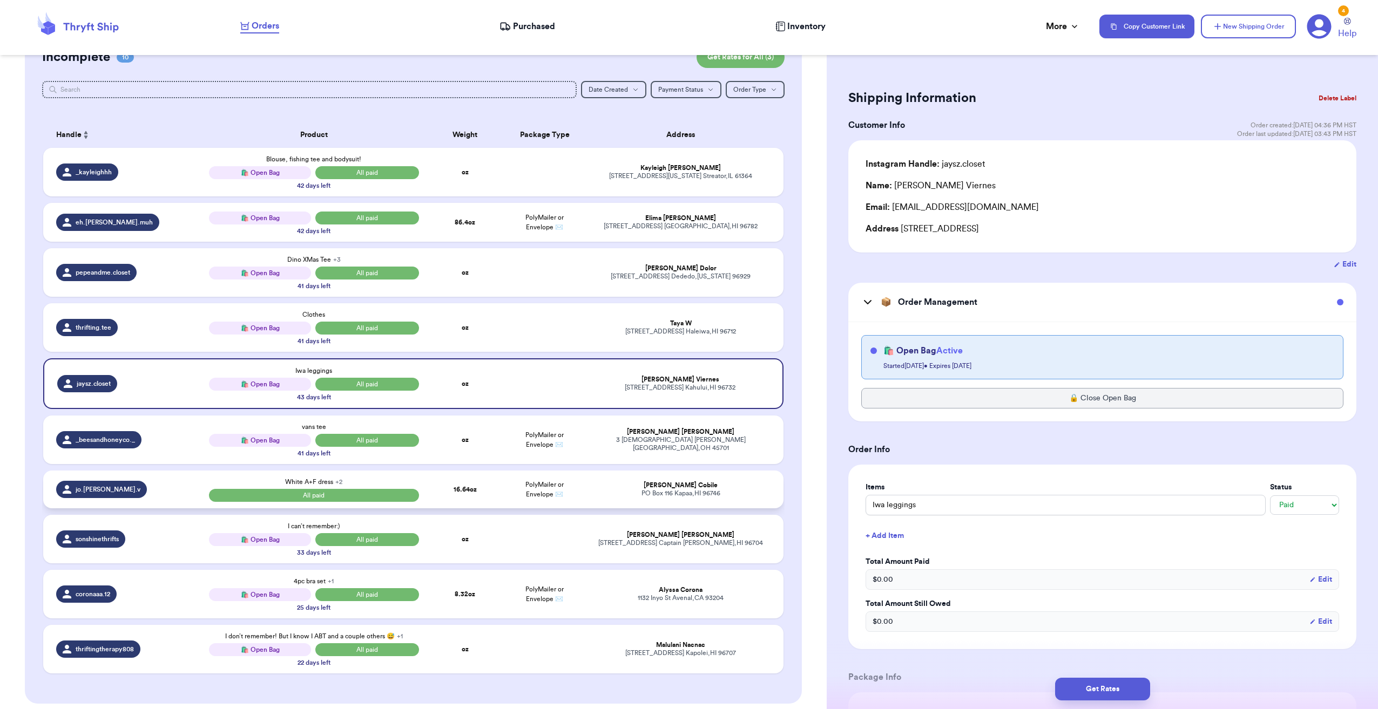
click at [492, 491] on td "16.64 oz" at bounding box center [464, 490] width 79 height 38
type input "White A+F dress"
type input "1"
type input "0.6400000000000006"
select select "paid"
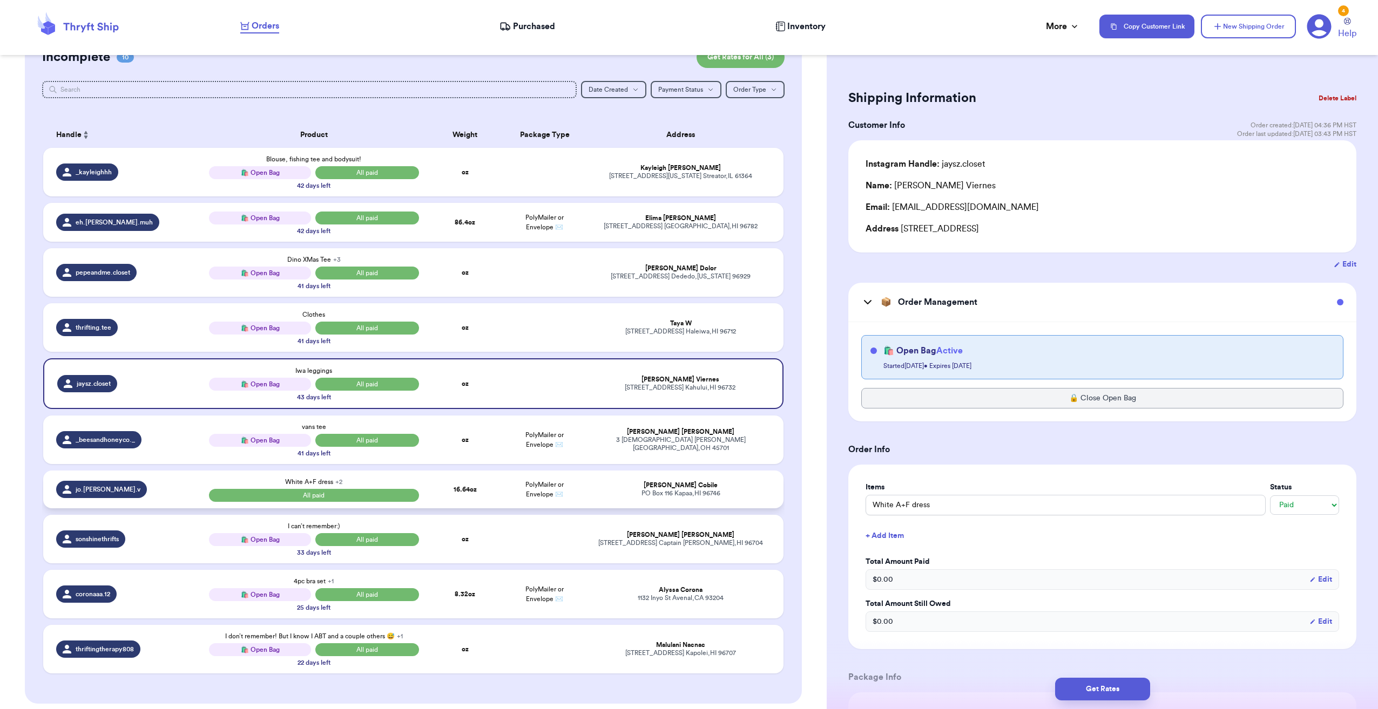
select select "paid"
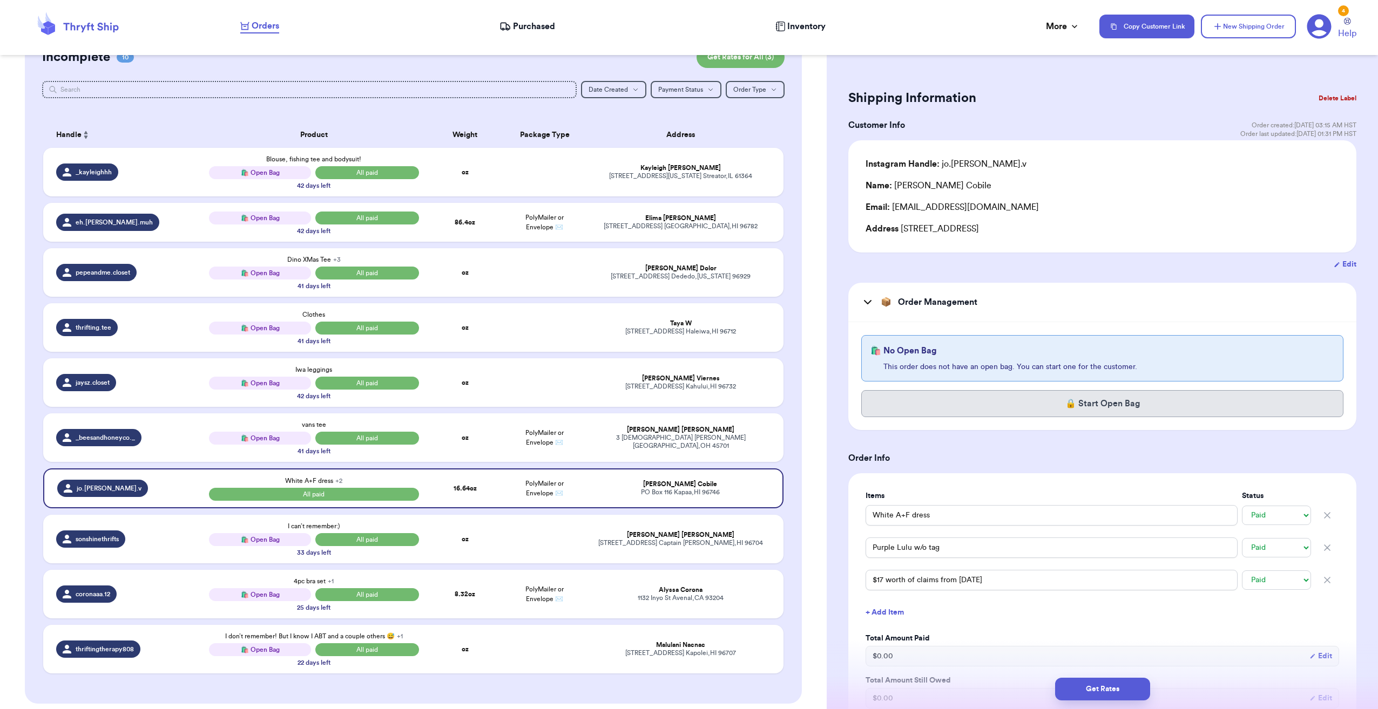
click at [1025, 407] on button "🔒 Start Open Bag" at bounding box center [1102, 403] width 482 height 27
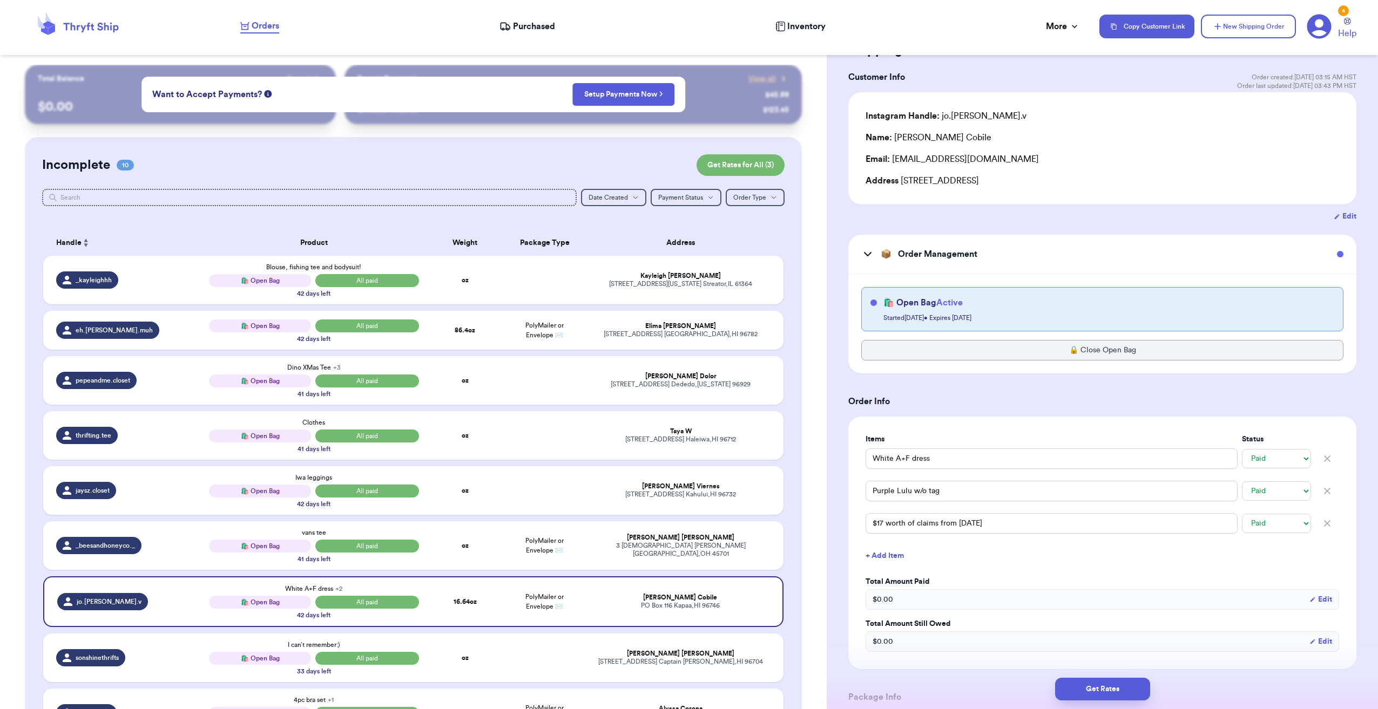
scroll to position [0, 0]
